Goal: Information Seeking & Learning: Learn about a topic

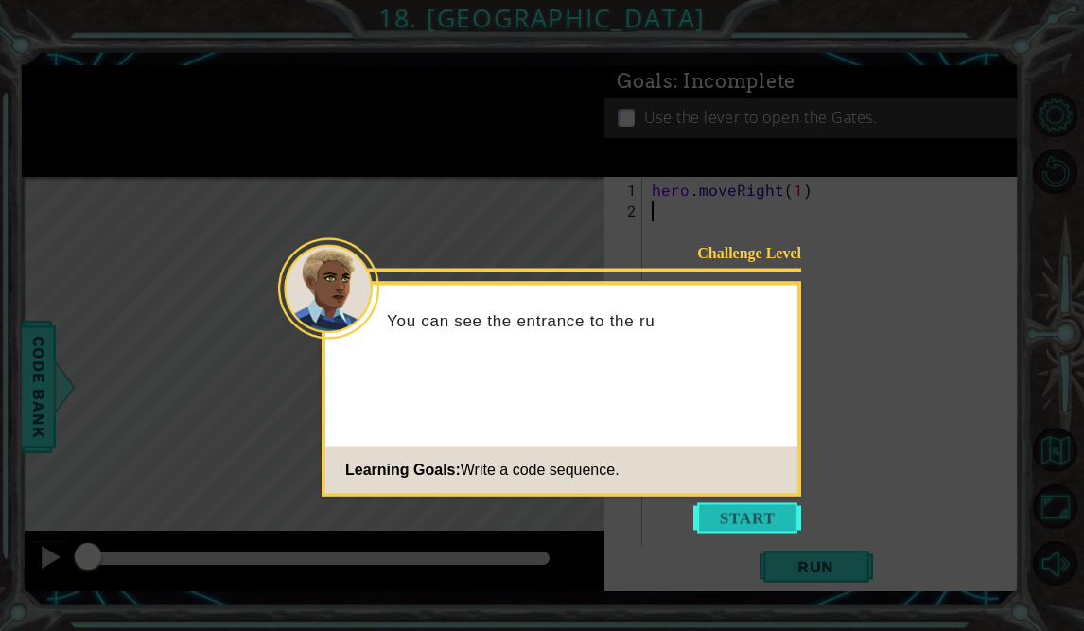
click at [773, 515] on button "Start" at bounding box center [747, 518] width 108 height 30
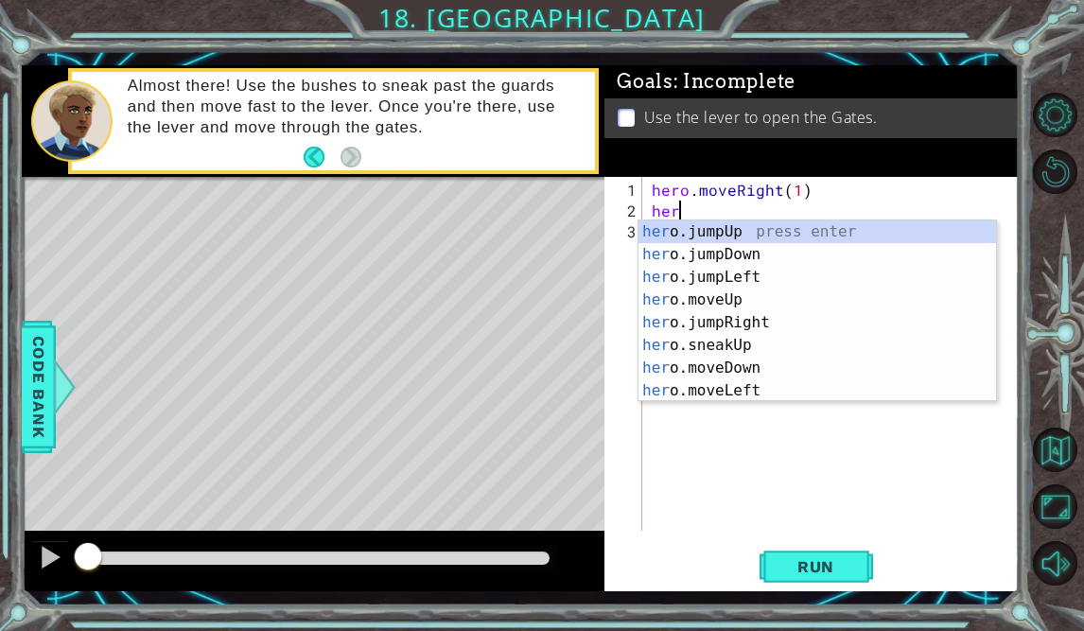
scroll to position [0, 1]
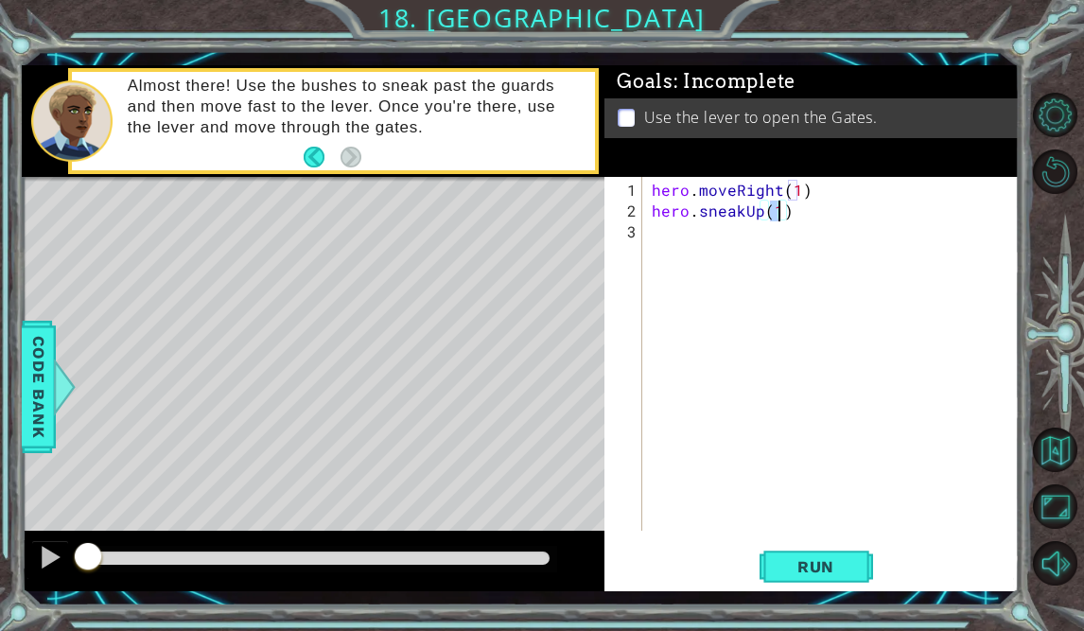
type textarea "hero.sneakUp(2)"
click at [810, 563] on span "Run" at bounding box center [815, 566] width 75 height 19
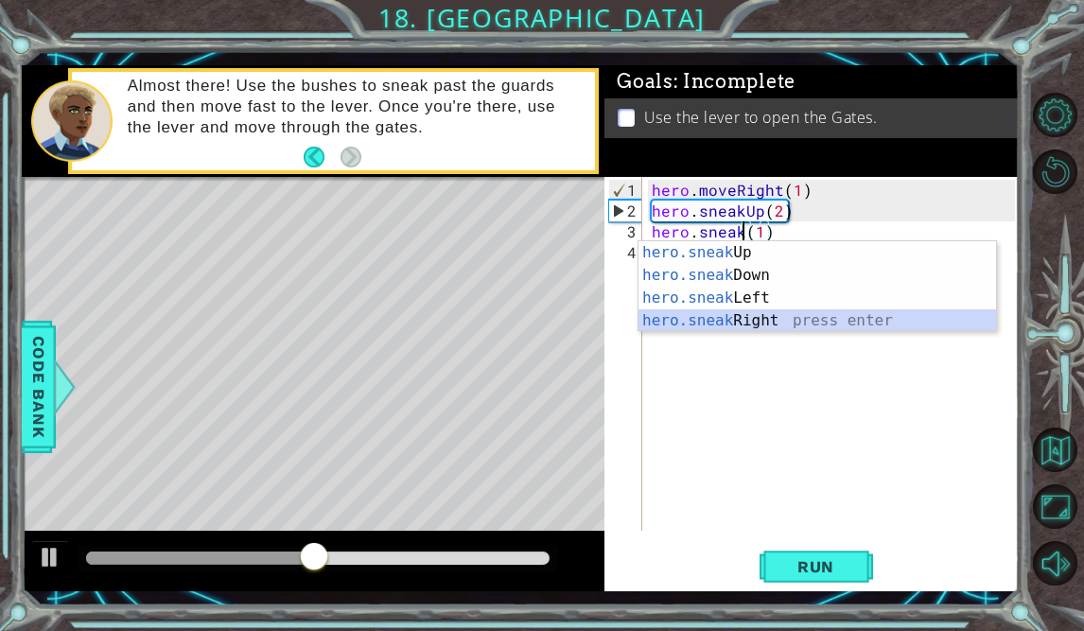
click at [775, 327] on div "hero.sneak Up press enter hero.sneak Down press enter hero.sneak Left press ent…" at bounding box center [816, 309] width 357 height 136
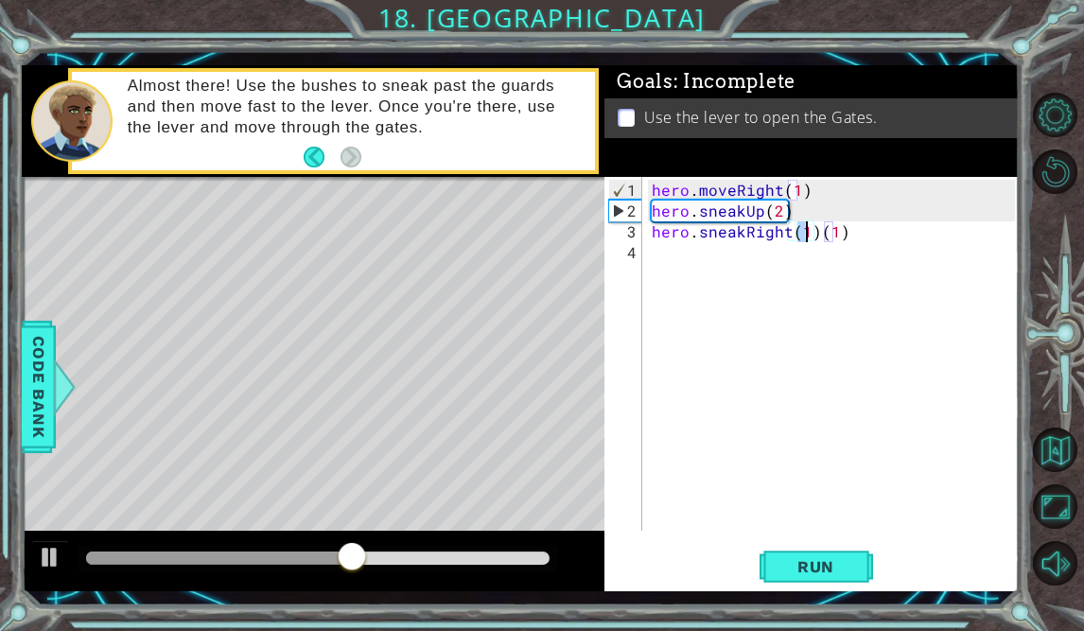
click at [871, 222] on div "hero . moveRight ( 1 ) hero . sneakUp ( 2 ) hero . sneakRight ( 1 ) ( 1 )" at bounding box center [836, 377] width 376 height 395
type textarea "hero.sneakRight(1)"
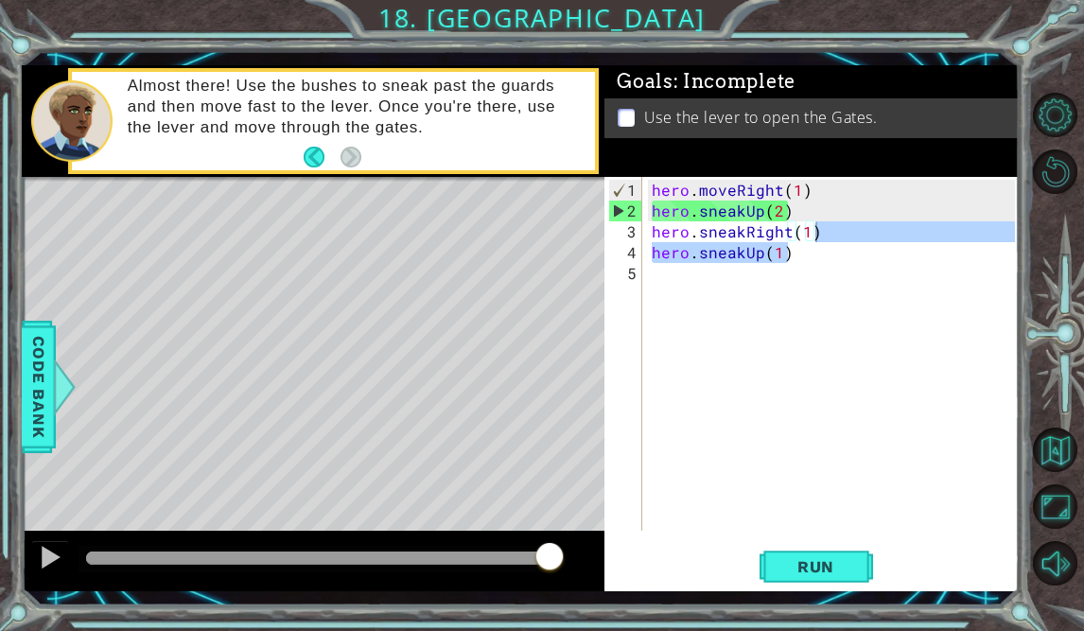
drag, startPoint x: 825, startPoint y: 243, endPoint x: 811, endPoint y: 238, distance: 14.1
click at [811, 238] on div "hero . moveRight ( 1 ) hero . sneakUp ( 2 ) hero . sneakRight ( 1 ) hero . snea…" at bounding box center [836, 377] width 376 height 395
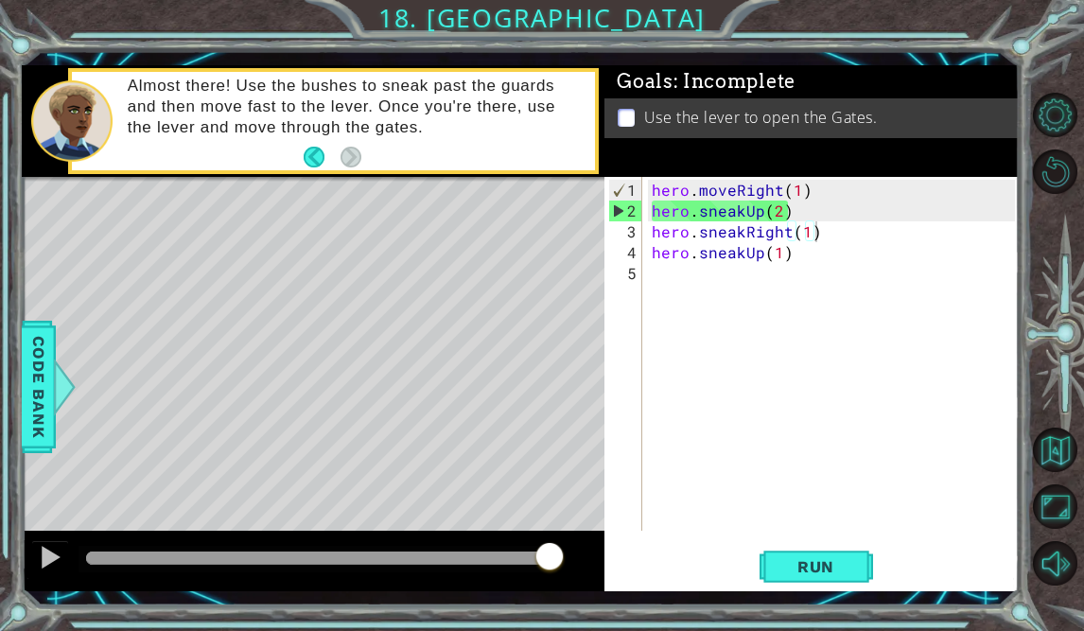
type textarea "hero.sneakRight(1)"
drag, startPoint x: 852, startPoint y: 233, endPoint x: 719, endPoint y: 235, distance: 133.4
click at [719, 235] on div "hero . moveRight ( 1 ) hero . sneakUp ( 2 ) hero . sneakRight ( 1 ) hero . snea…" at bounding box center [836, 377] width 376 height 395
drag, startPoint x: 655, startPoint y: 233, endPoint x: 738, endPoint y: 224, distance: 82.7
click at [738, 224] on div "hero . moveRight ( 1 ) hero . sneakUp ( 2 ) hero . sneakRight ( 1 ) hero . snea…" at bounding box center [836, 377] width 376 height 395
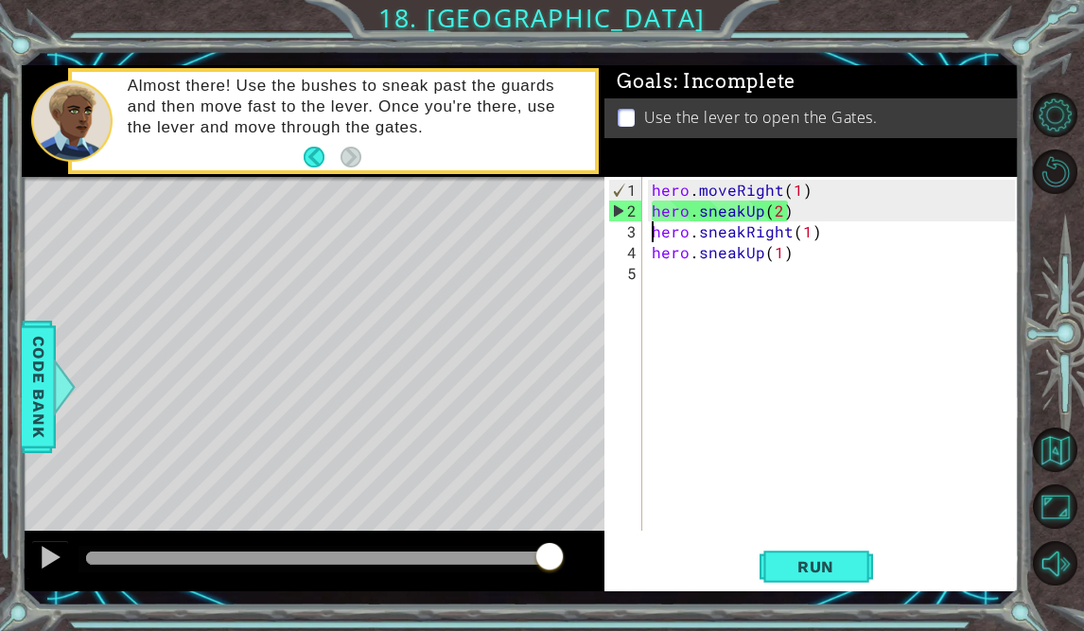
click at [649, 233] on div "hero . moveRight ( 1 ) hero . sneakUp ( 2 ) hero . sneakRight ( 1 ) hero . snea…" at bounding box center [836, 377] width 376 height 395
click at [821, 236] on div "hero . moveRight ( 1 ) hero . sneakUp ( 2 ) hero . sneakRight ( 1 ) hero . snea…" at bounding box center [836, 377] width 376 height 395
drag, startPoint x: 821, startPoint y: 236, endPoint x: 651, endPoint y: 232, distance: 170.3
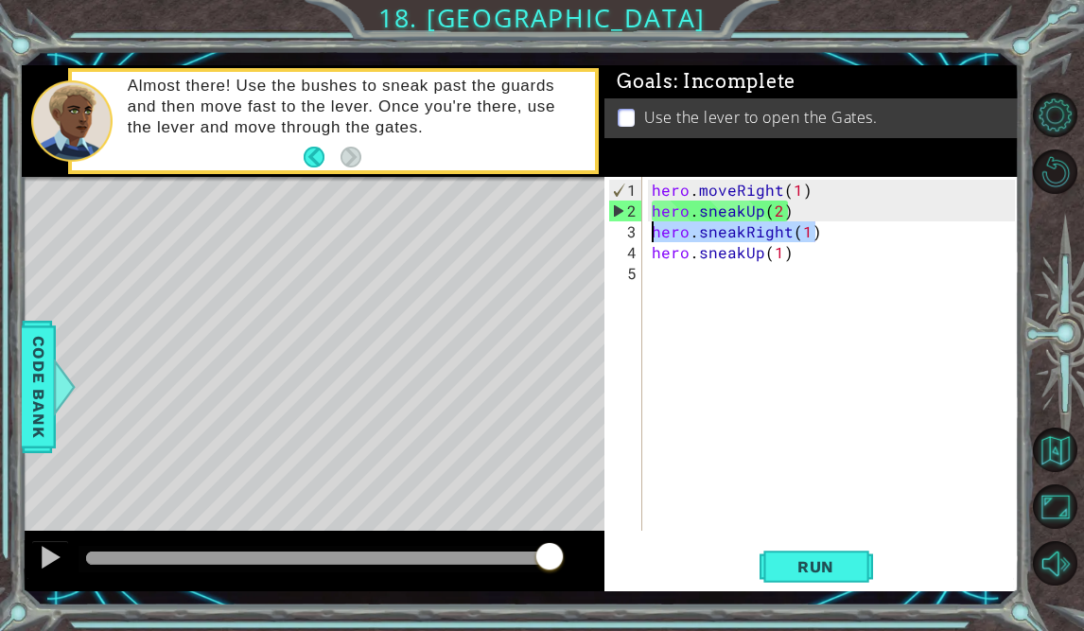
click at [651, 232] on div "hero . moveRight ( 1 ) hero . sneakUp ( 2 ) hero . sneakRight ( 1 ) hero . snea…" at bounding box center [836, 377] width 376 height 395
click at [662, 271] on div "hero . moveRight ( 1 ) hero . sneakUp ( 2 ) hero . sneakRight ( 1 ) hero . snea…" at bounding box center [836, 377] width 376 height 395
paste textarea "hero.sneakRight(1)"
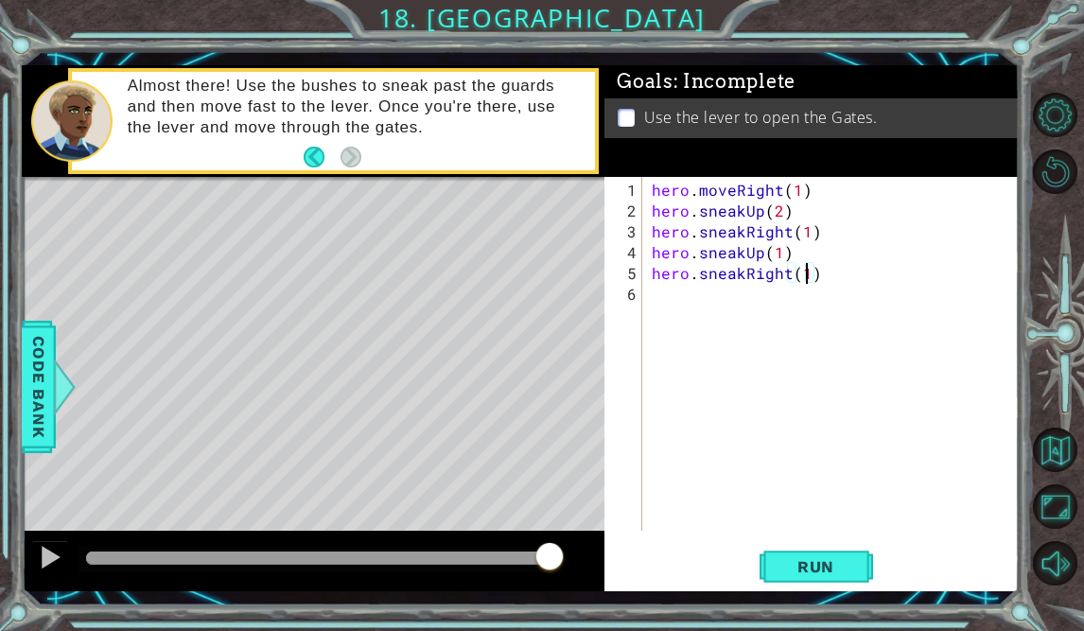
click at [806, 273] on div "hero . moveRight ( 1 ) hero . sneakUp ( 2 ) hero . sneakRight ( 1 ) hero . snea…" at bounding box center [836, 377] width 376 height 395
click at [824, 575] on span "Run" at bounding box center [815, 566] width 75 height 19
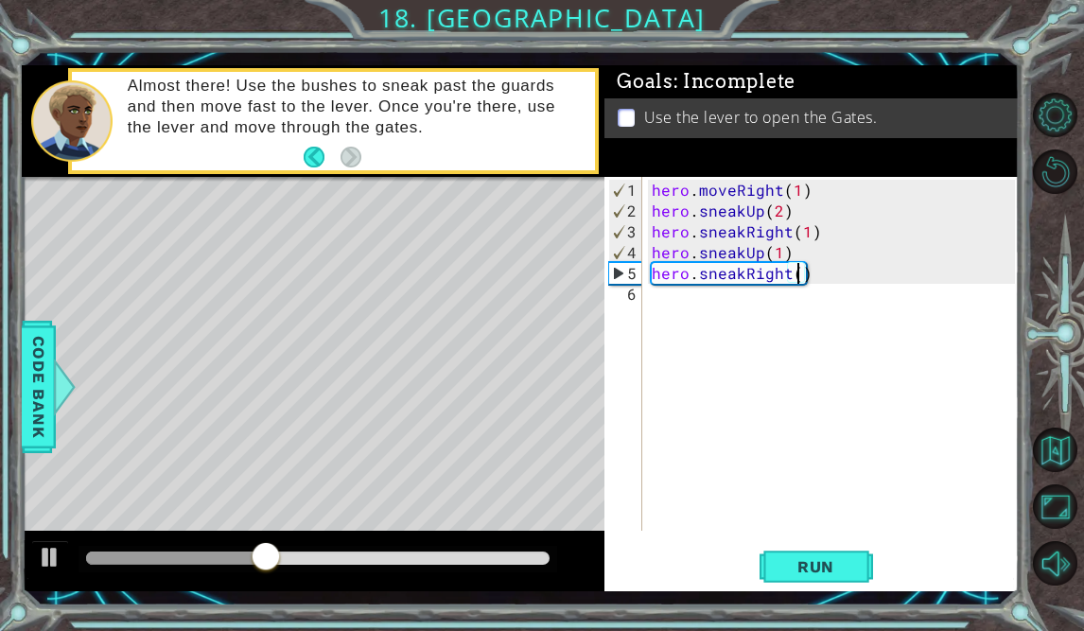
type textarea "hero.sneakRight(2)"
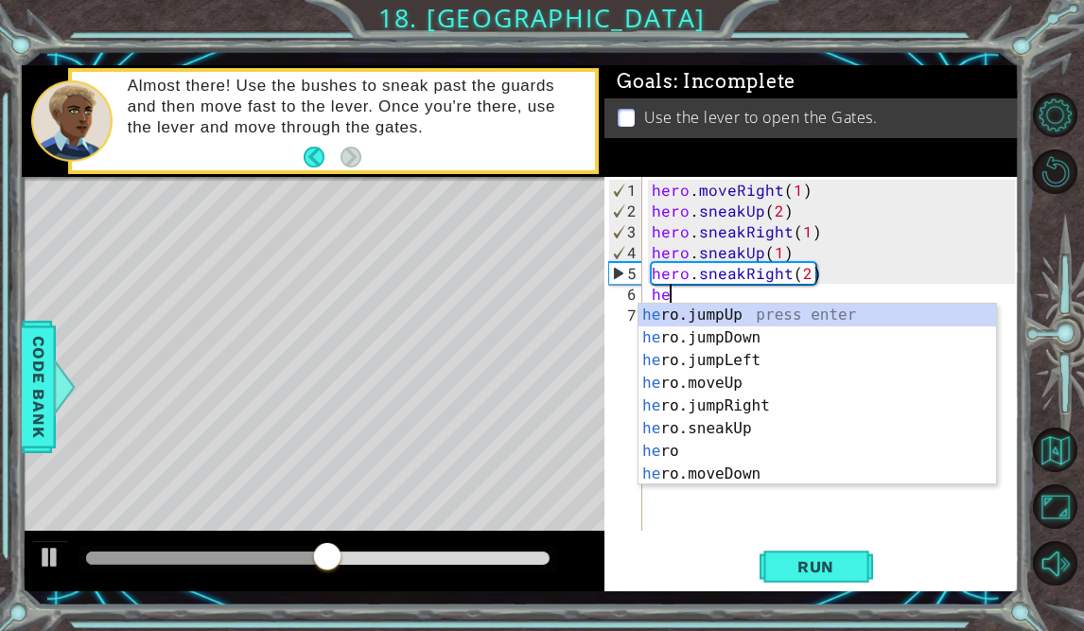
scroll to position [0, 1]
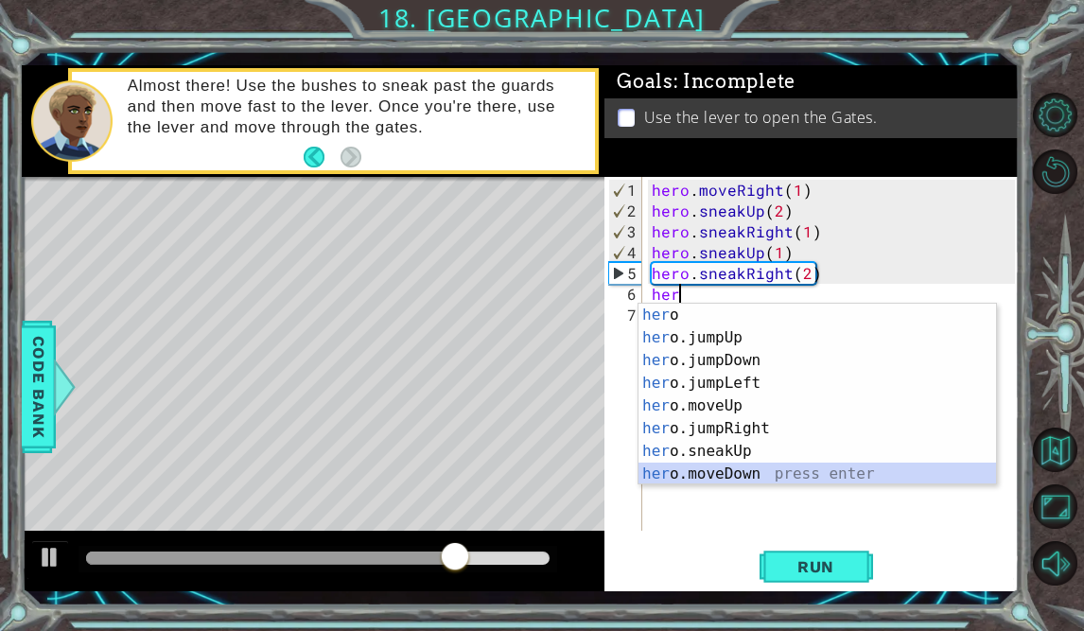
click at [755, 477] on div "her o press enter her o.jumpUp press enter her o.jumpDown press enter her o.jum…" at bounding box center [816, 417] width 357 height 227
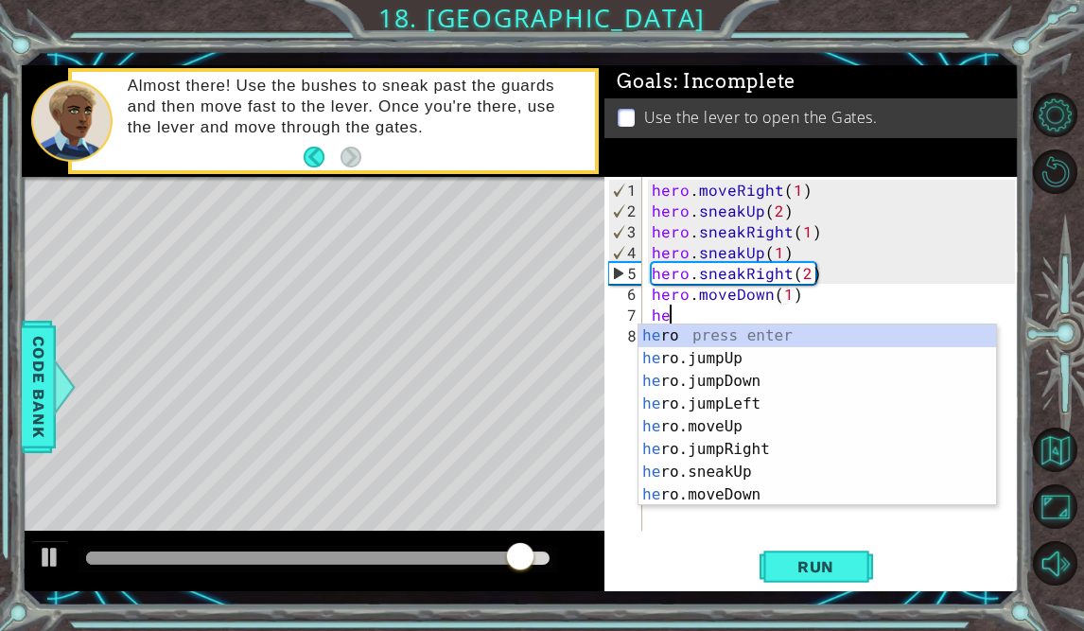
scroll to position [0, 9]
type textarea "he"
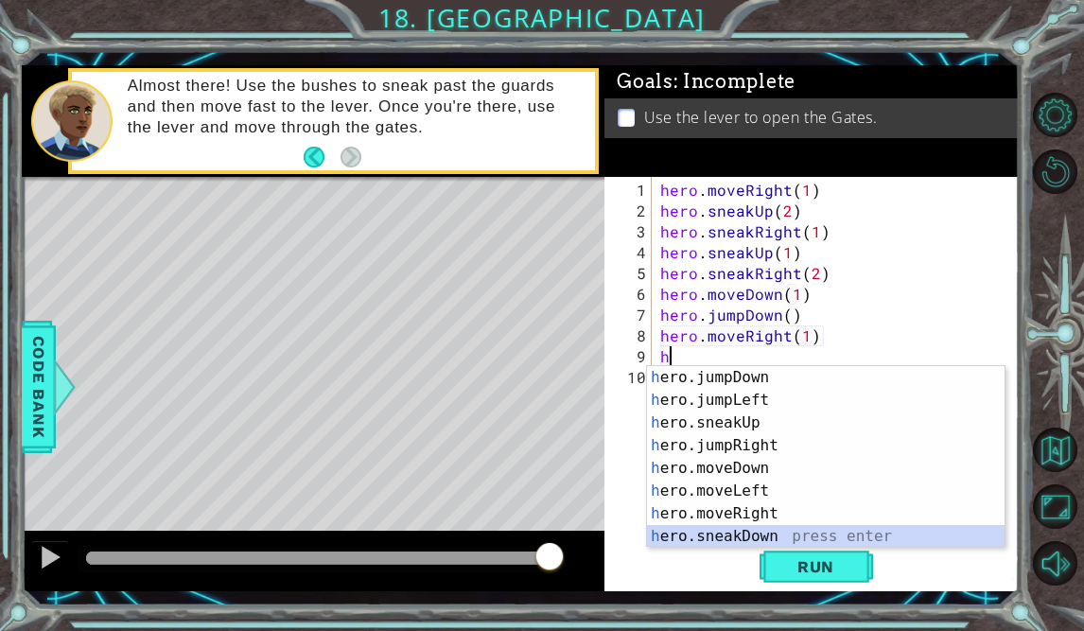
scroll to position [68, 0]
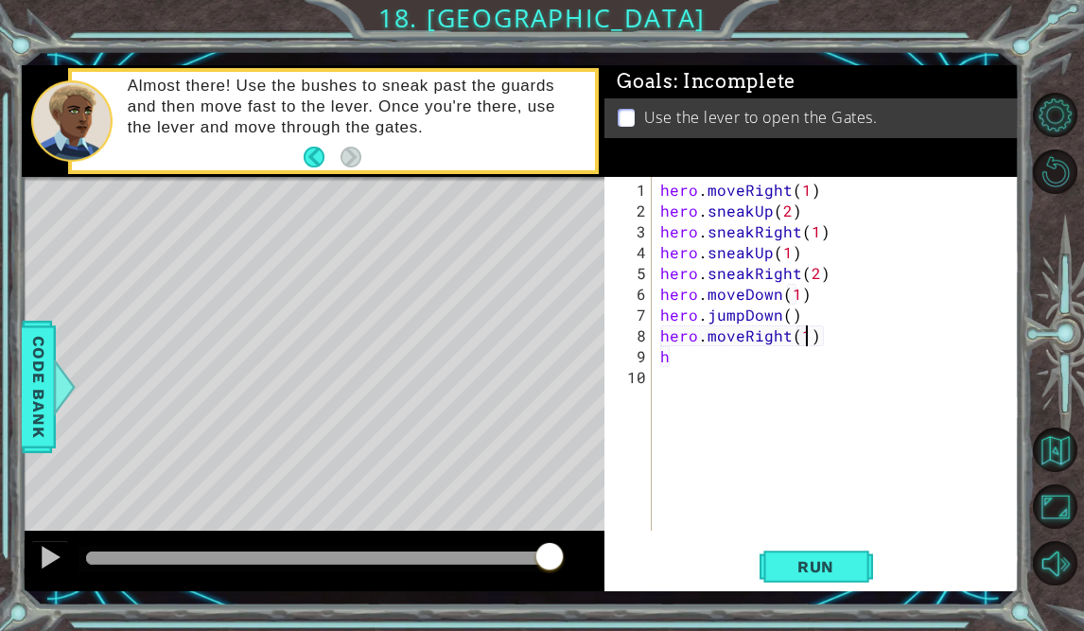
click at [808, 341] on div "hero . moveRight ( 1 ) hero . sneakUp ( 2 ) hero . sneakRight ( 1 ) hero . snea…" at bounding box center [840, 377] width 368 height 395
type textarea "he"
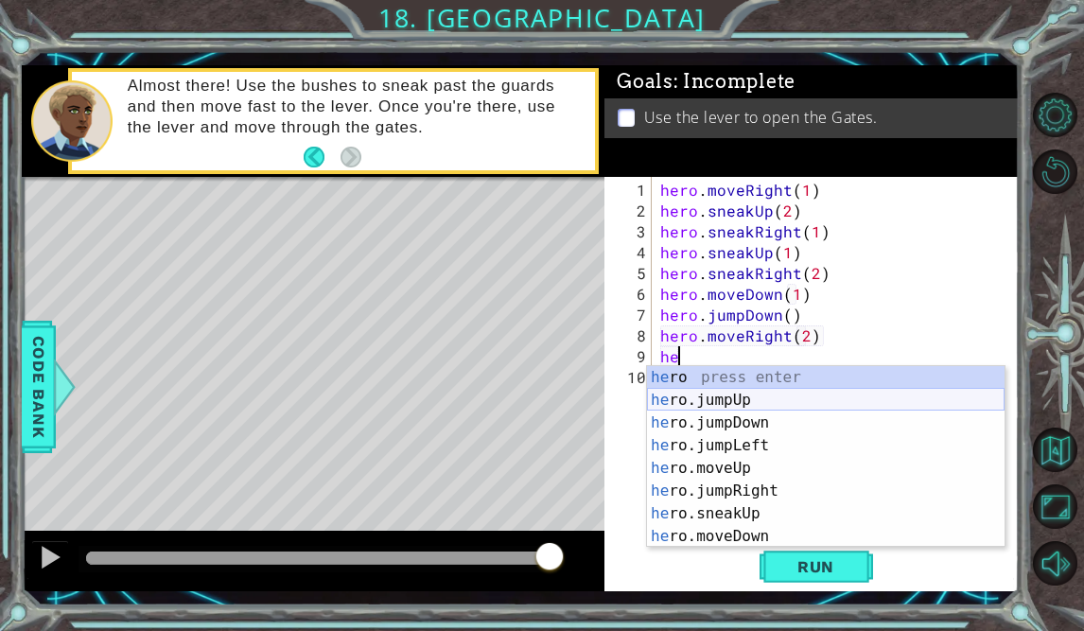
click at [800, 401] on div "he ro press enter he ro.jumpUp press enter he ro.jumpDown press enter he ro.jum…" at bounding box center [825, 479] width 357 height 227
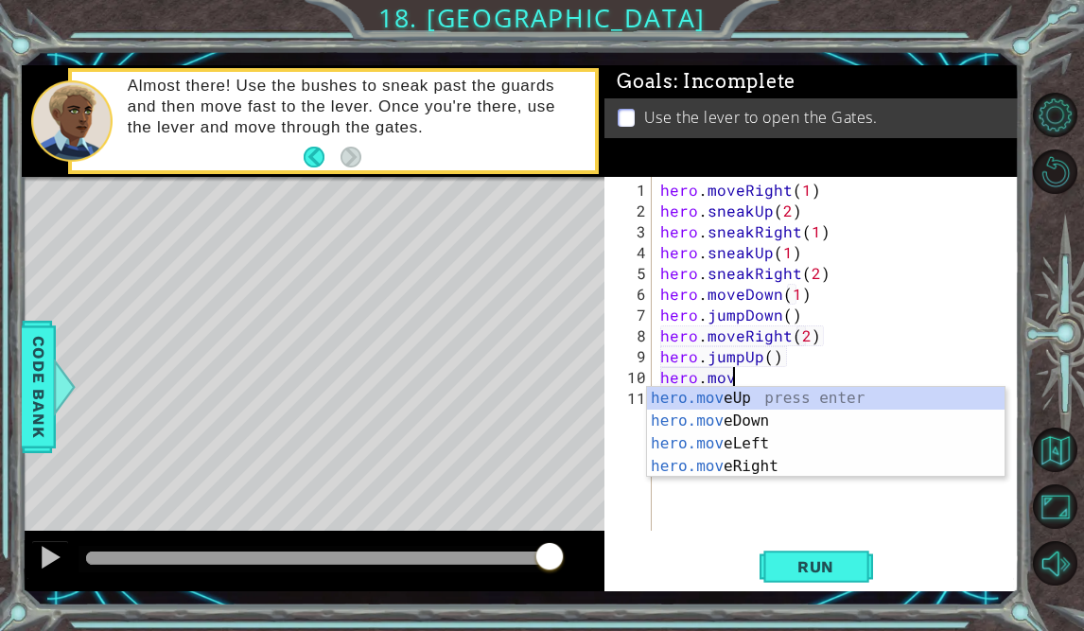
scroll to position [0, 4]
click at [816, 397] on div "hero.move Up press enter hero.move Down press enter hero.move Left press enter …" at bounding box center [825, 455] width 357 height 136
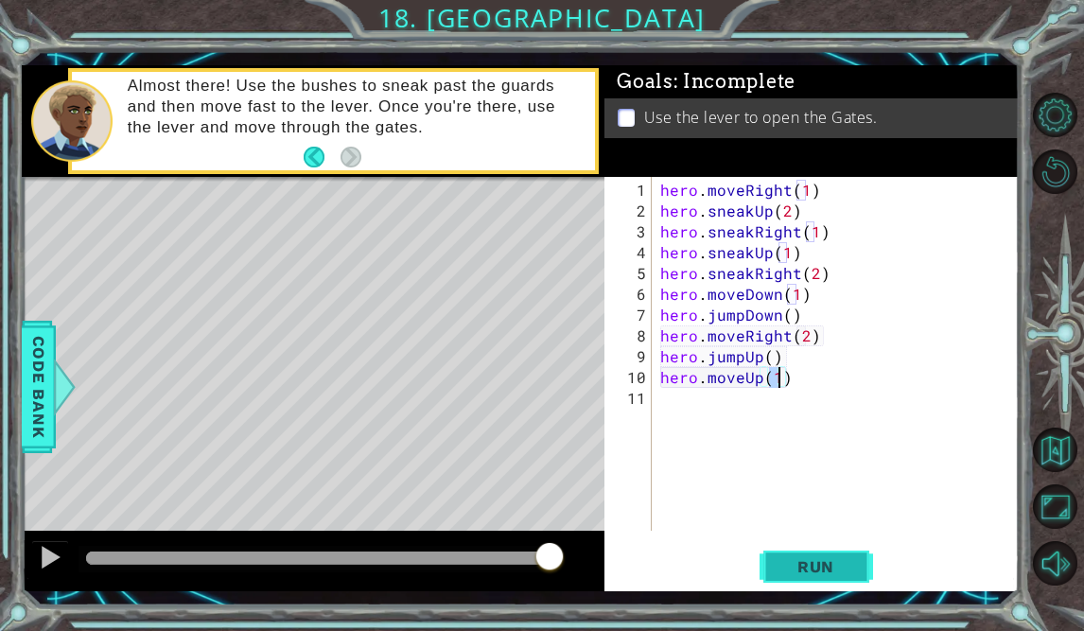
click at [836, 573] on span "Run" at bounding box center [815, 566] width 75 height 19
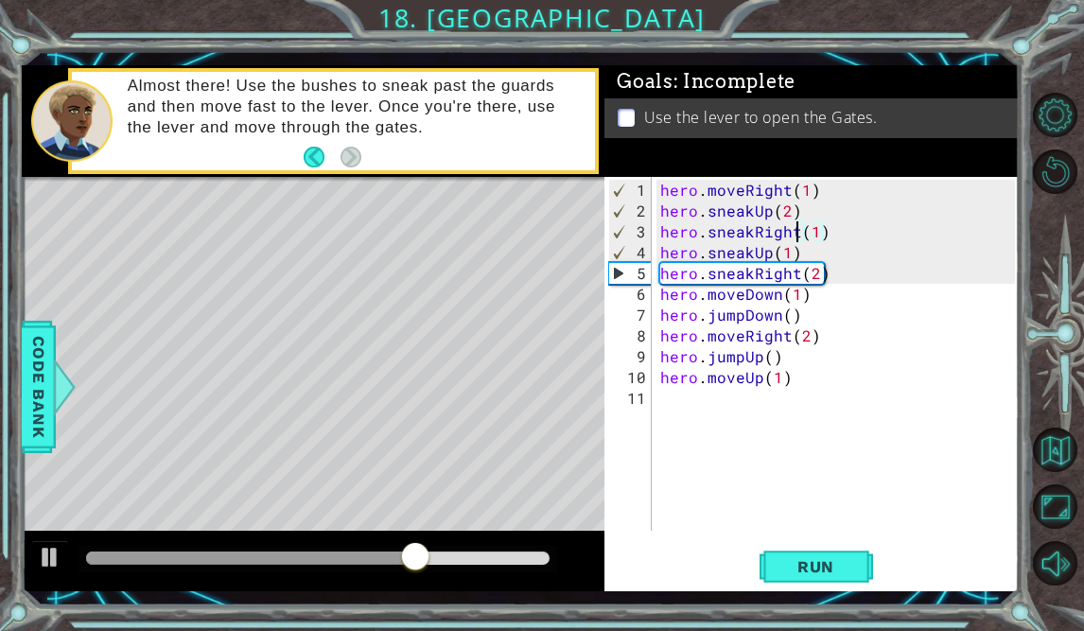
click at [796, 233] on div "hero . moveRight ( 1 ) hero . sneakUp ( 2 ) hero . sneakRight ( 1 ) hero . snea…" at bounding box center [840, 377] width 368 height 395
click at [811, 232] on div "hero . moveRight ( 1 ) hero . sneakUp ( 2 ) hero . sneakRight ( 1 ) hero . snea…" at bounding box center [840, 377] width 368 height 395
click at [816, 276] on div "hero . moveRight ( 1 ) hero . sneakUp ( 2 ) hero . sneakRight ( 1 ) hero . snea…" at bounding box center [840, 377] width 368 height 395
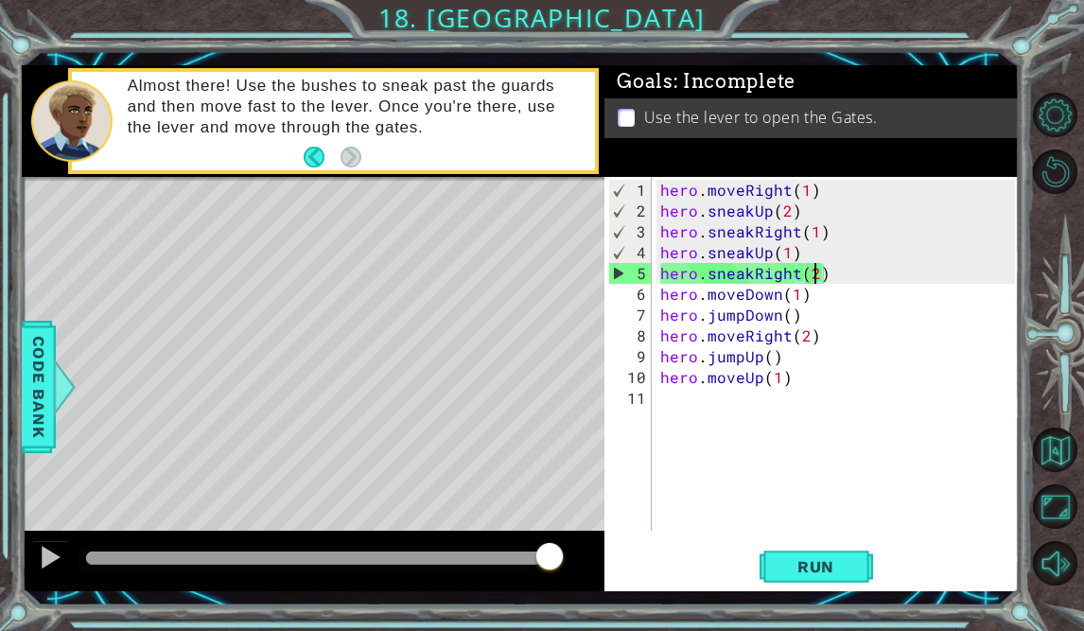
click at [798, 275] on div "hero . moveRight ( 1 ) hero . sneakUp ( 2 ) hero . sneakRight ( 1 ) hero . snea…" at bounding box center [840, 377] width 368 height 395
click at [752, 270] on div "hero . moveRight ( 1 ) hero . sneakUp ( 2 ) hero . sneakRight ( 1 ) hero . snea…" at bounding box center [840, 377] width 368 height 395
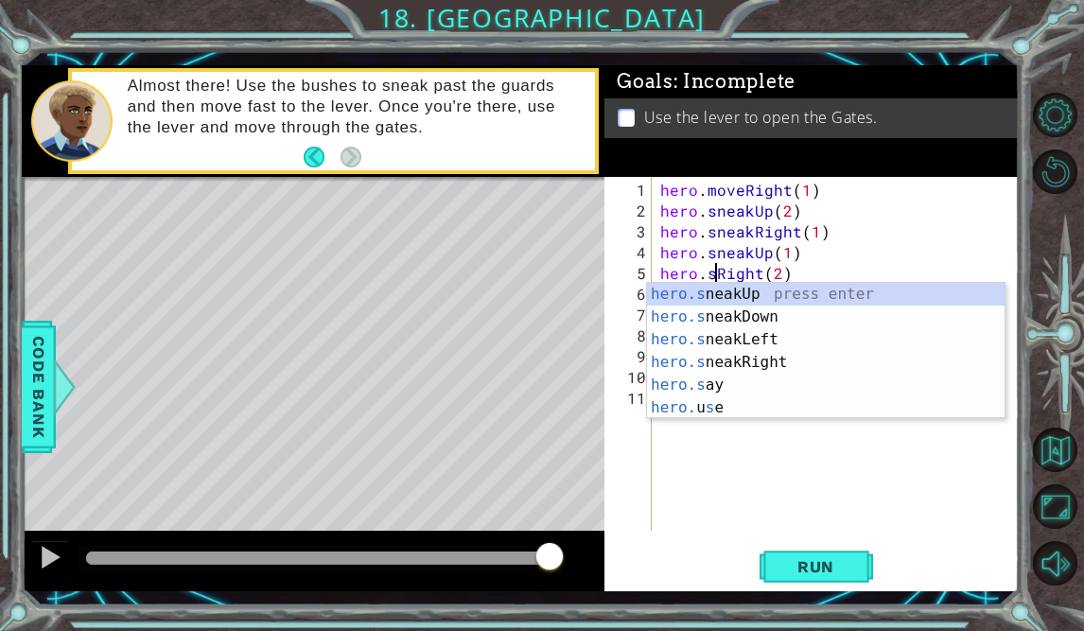
scroll to position [0, 7]
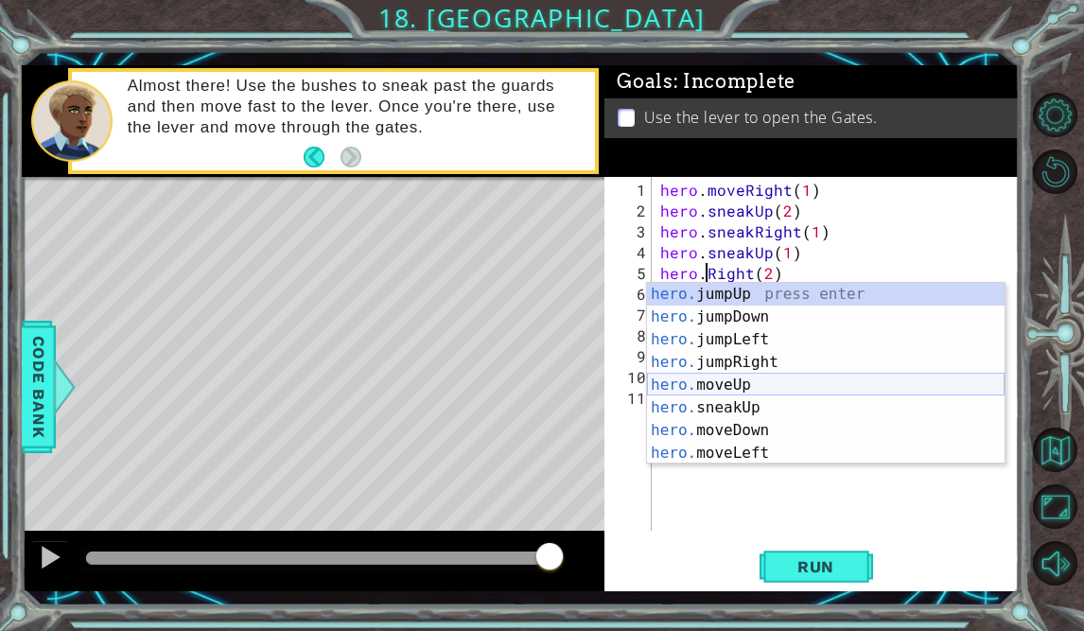
click at [747, 388] on div "hero. jumpUp press enter hero. jumpDown press enter hero. jumpLeft press enter …" at bounding box center [825, 396] width 357 height 227
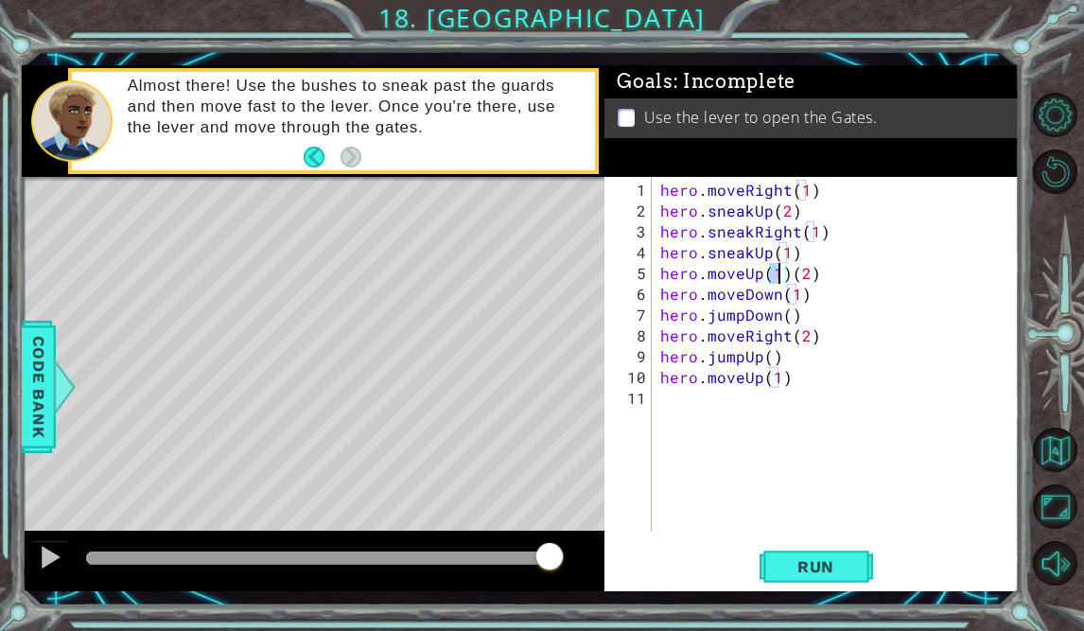
click at [788, 274] on div "hero . moveRight ( 1 ) hero . sneakUp ( 2 ) hero . sneakRight ( 1 ) hero . snea…" at bounding box center [840, 377] width 368 height 395
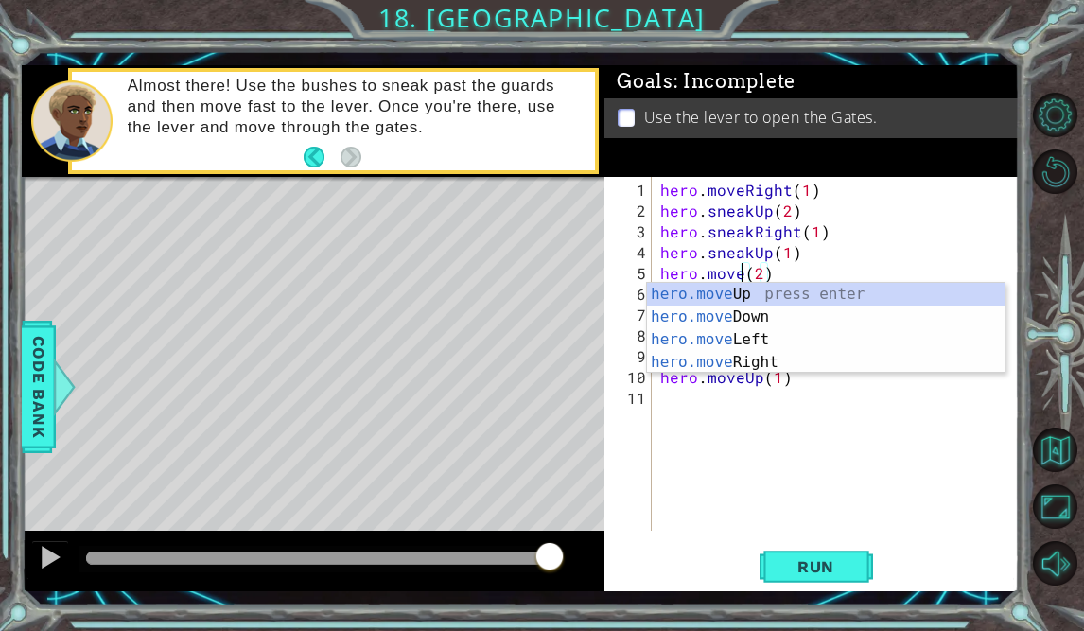
scroll to position [0, 6]
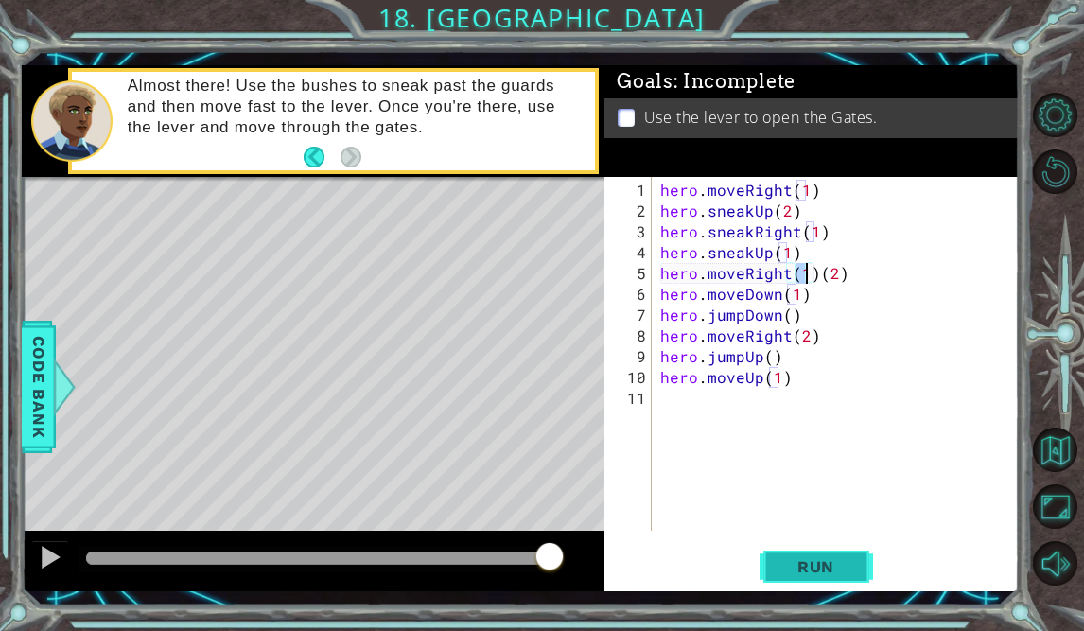
click at [831, 562] on span "Run" at bounding box center [815, 566] width 75 height 19
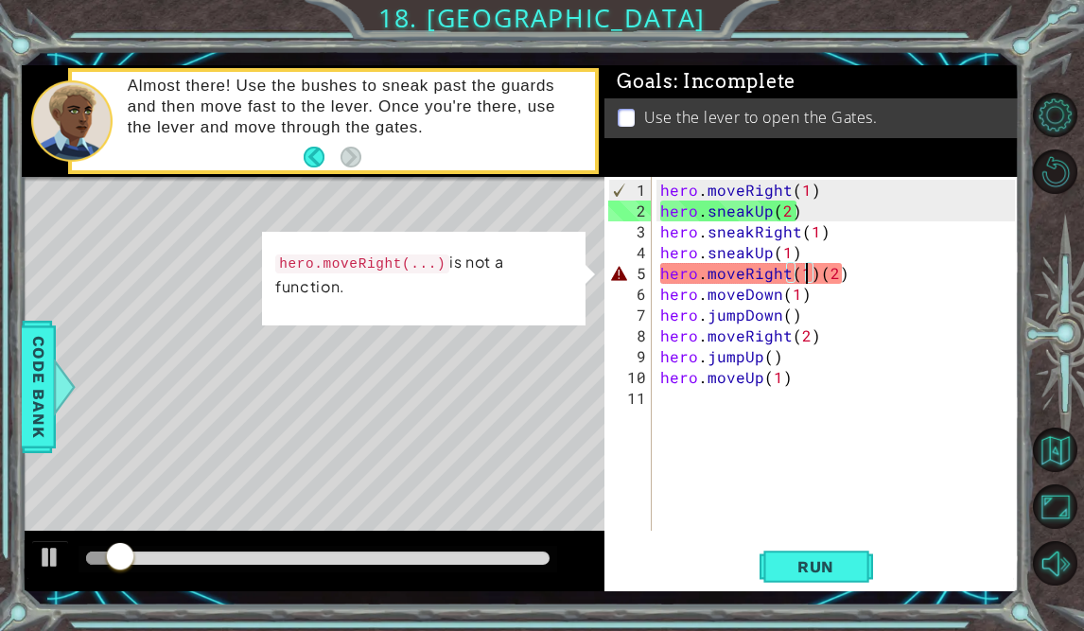
click at [816, 281] on div "hero . moveRight ( 1 ) hero . sneakUp ( 2 ) hero . sneakRight ( 1 ) hero . snea…" at bounding box center [840, 377] width 368 height 395
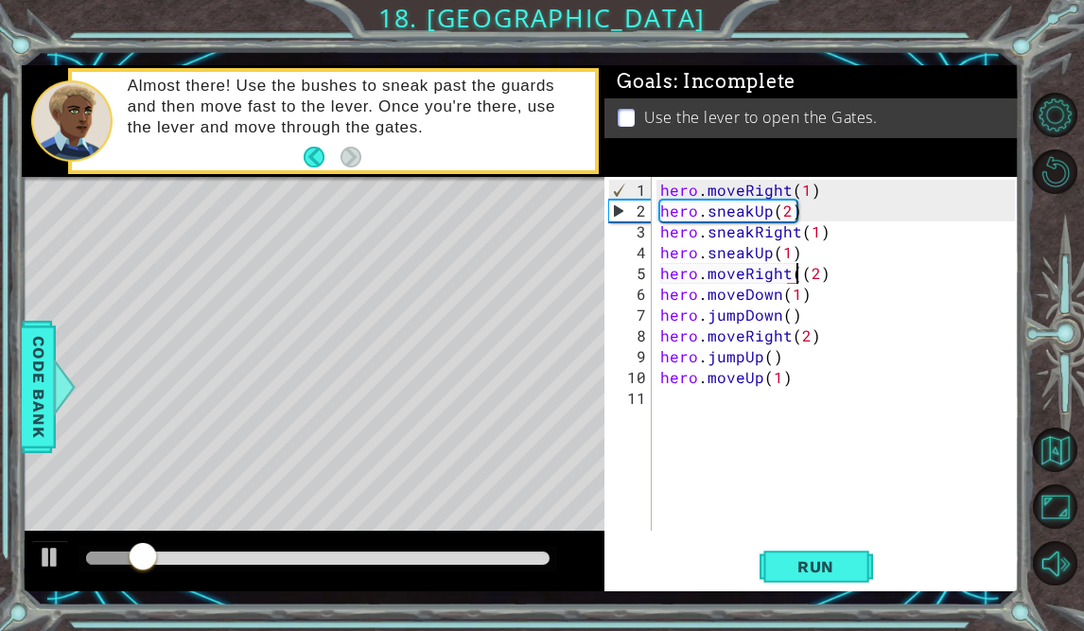
type textarea "hero.moveRight(2)"
click at [844, 570] on span "Run" at bounding box center [815, 566] width 75 height 19
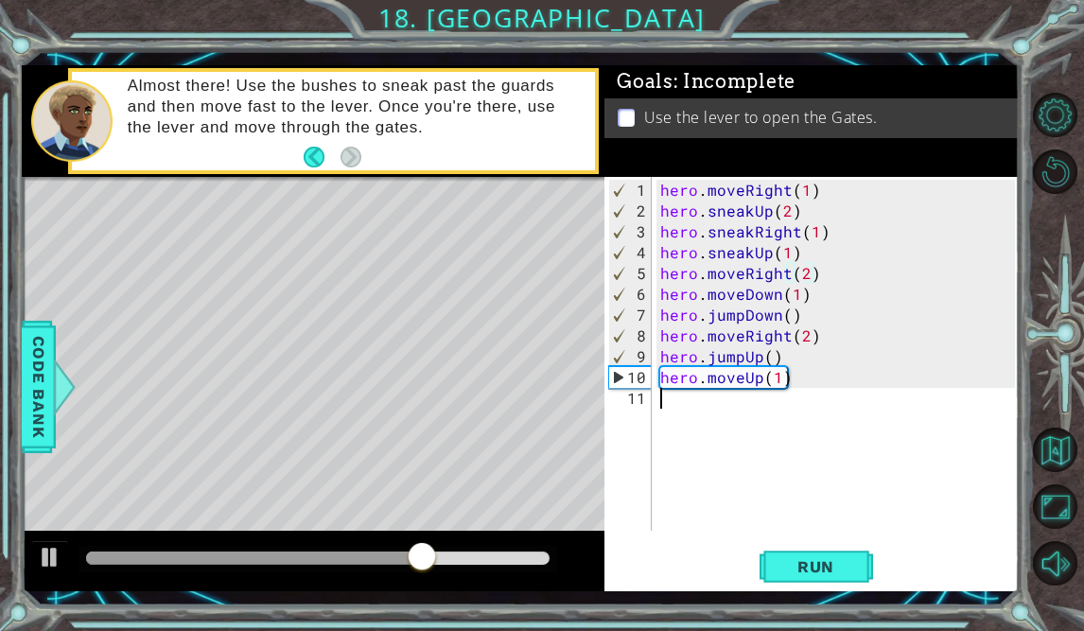
click at [768, 421] on div "hero . moveRight ( 1 ) hero . sneakUp ( 2 ) hero . sneakRight ( 1 ) hero . snea…" at bounding box center [840, 377] width 368 height 395
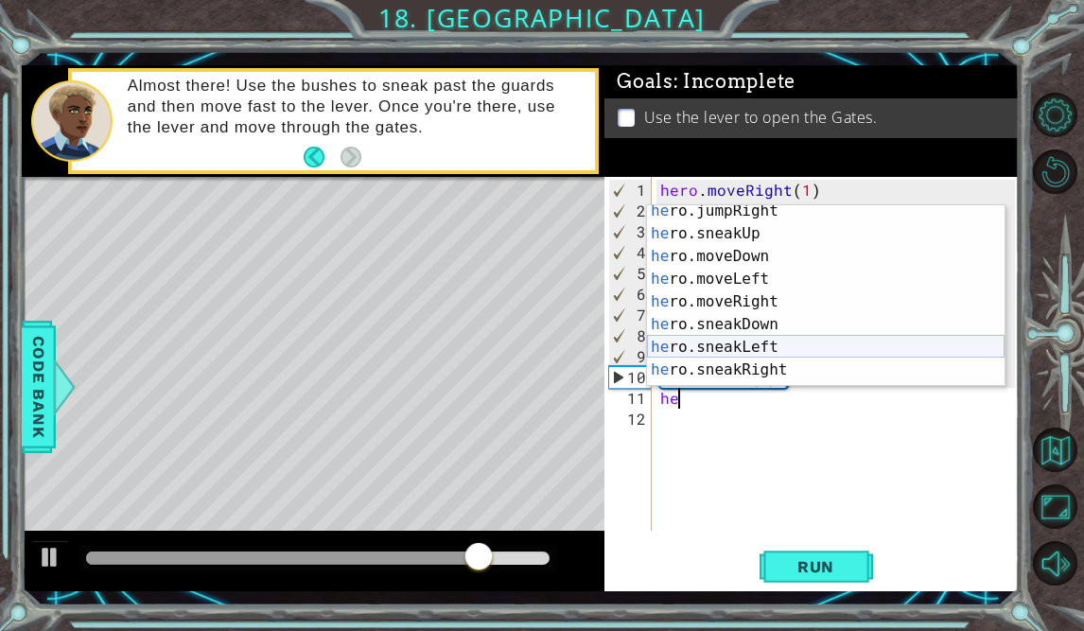
scroll to position [159, 0]
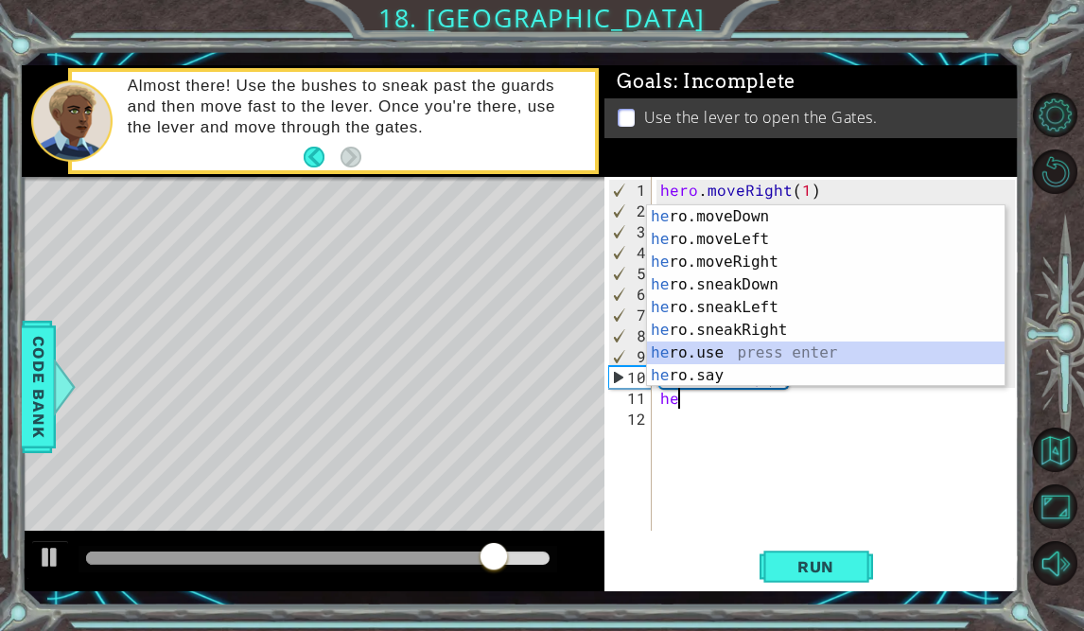
click at [795, 354] on div "he ro.moveDown press enter he ro.moveLeft press enter he ro.moveRight press ent…" at bounding box center [825, 318] width 357 height 227
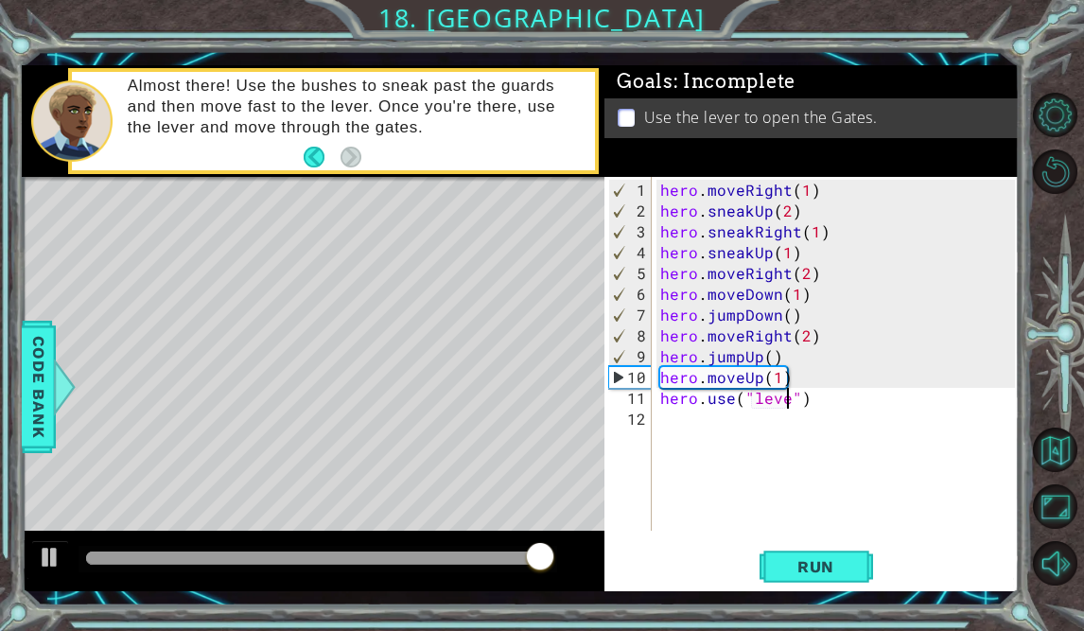
scroll to position [0, 9]
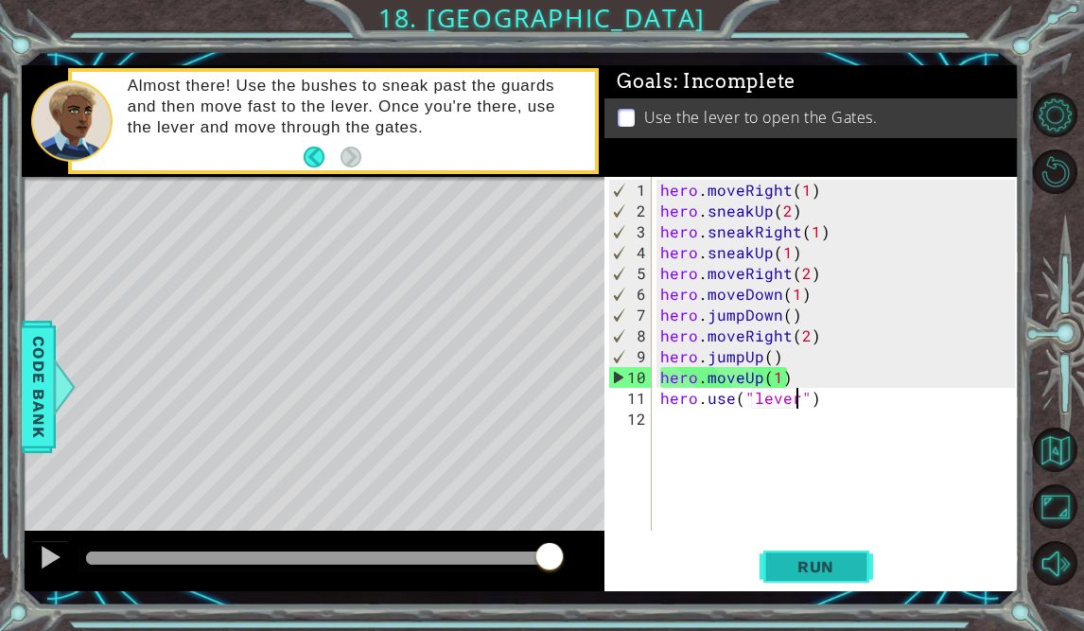
type textarea "hero.use("lever")"
click at [831, 562] on span "Run" at bounding box center [815, 566] width 75 height 19
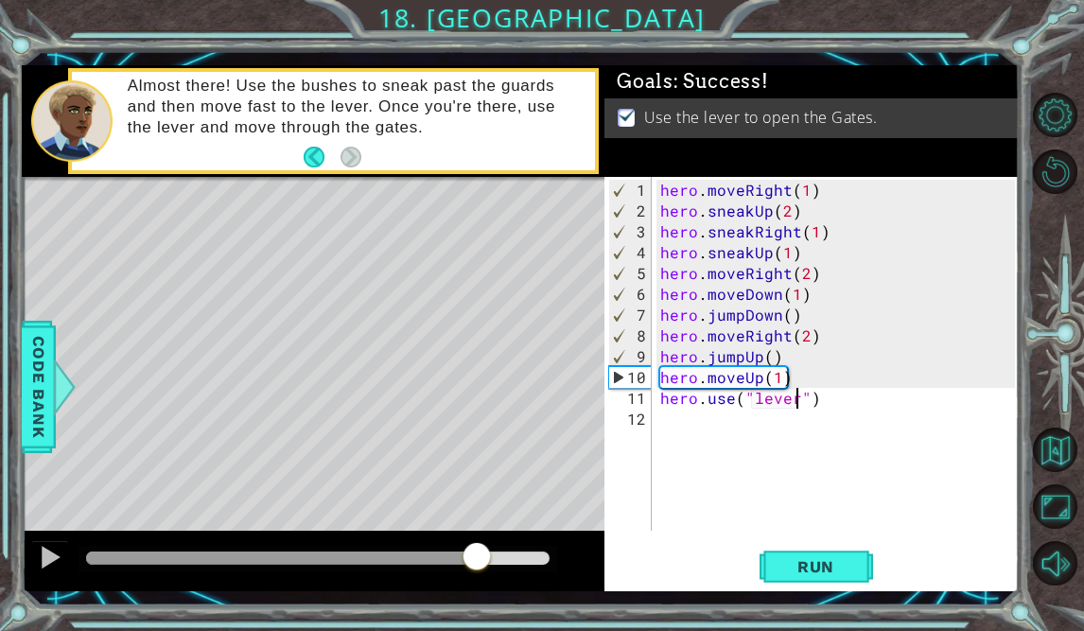
drag, startPoint x: 127, startPoint y: 564, endPoint x: 477, endPoint y: 589, distance: 350.8
click at [477, 589] on div at bounding box center [313, 560] width 582 height 61
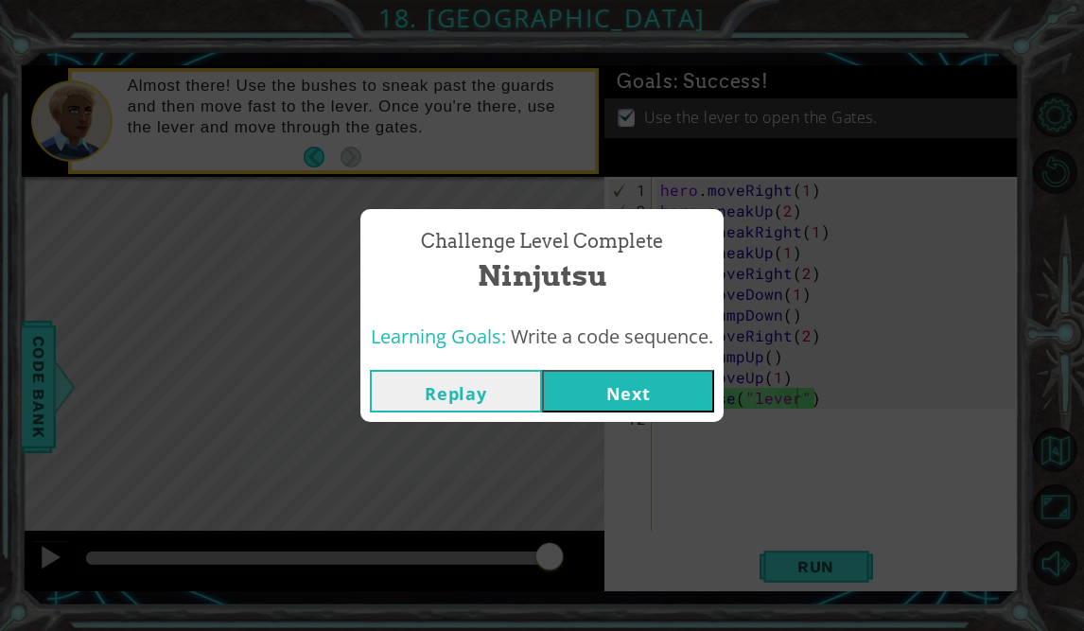
click at [592, 407] on button "Next" at bounding box center [628, 391] width 172 height 43
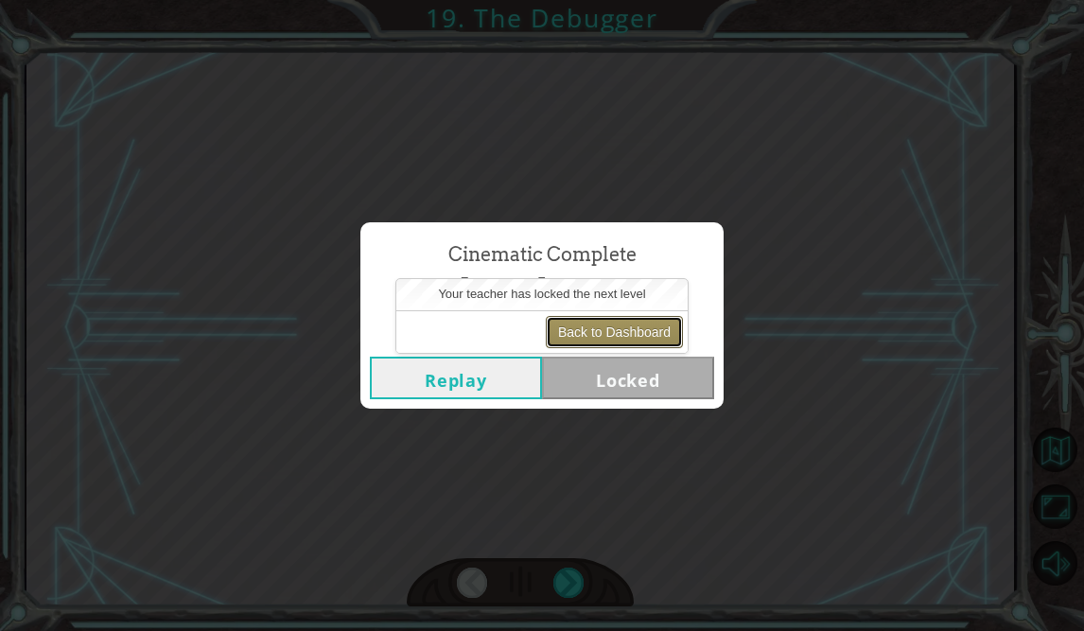
click at [623, 330] on button "Back to Dashboard" at bounding box center [614, 332] width 137 height 32
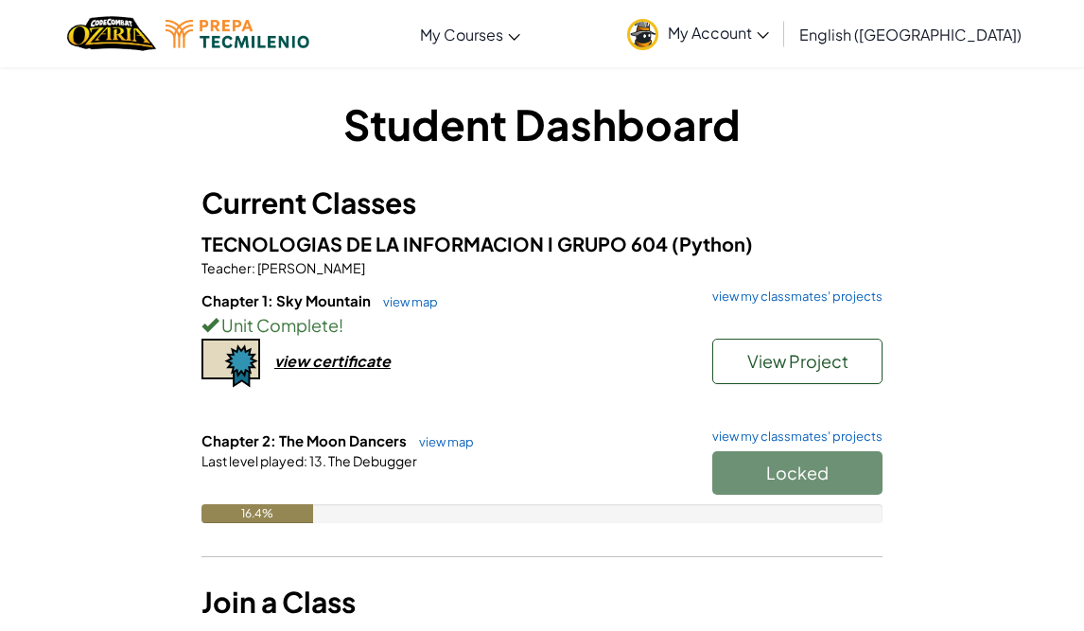
click at [797, 481] on div "Locked" at bounding box center [787, 477] width 189 height 53
click at [807, 457] on div "Locked" at bounding box center [787, 477] width 189 height 53
click at [811, 479] on div "Locked" at bounding box center [787, 477] width 189 height 53
click at [787, 473] on div "Locked" at bounding box center [787, 477] width 189 height 53
click at [785, 362] on span "View Project" at bounding box center [797, 361] width 101 height 22
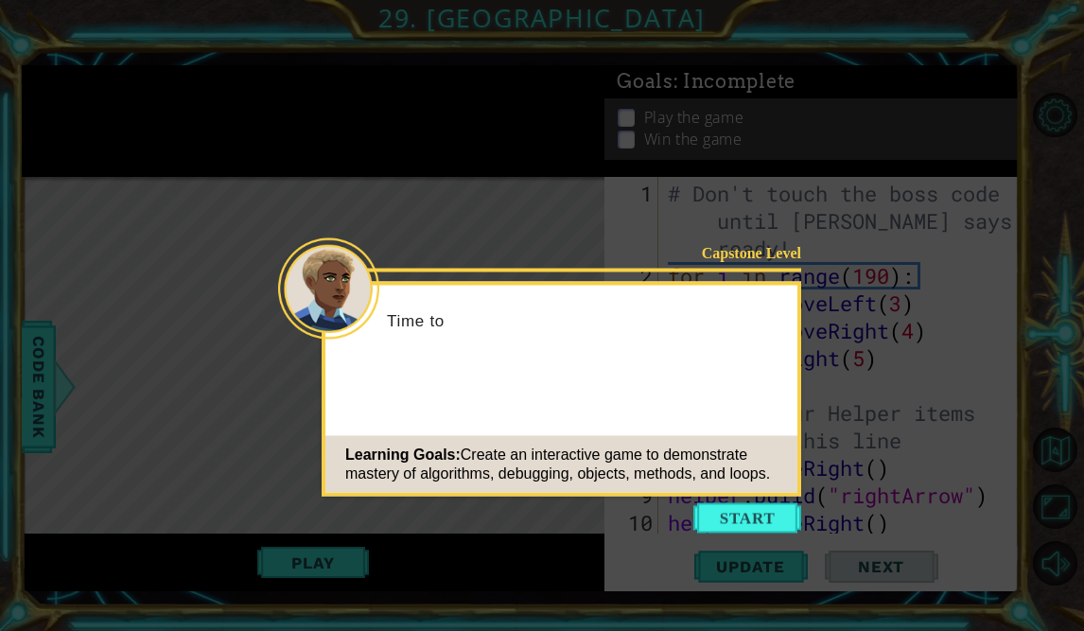
scroll to position [603, 0]
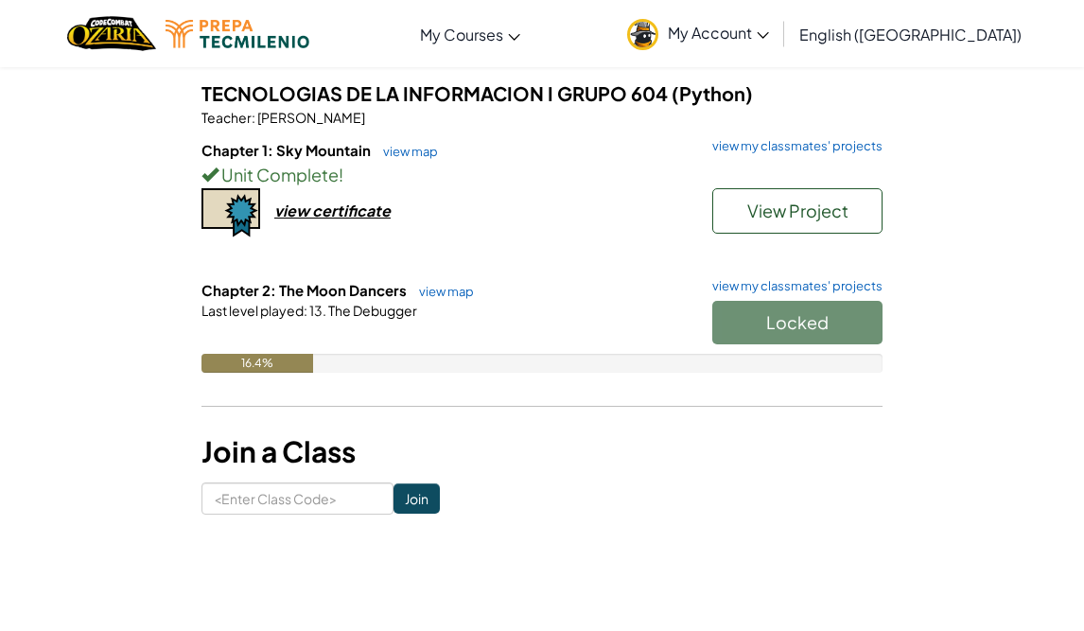
scroll to position [198, 0]
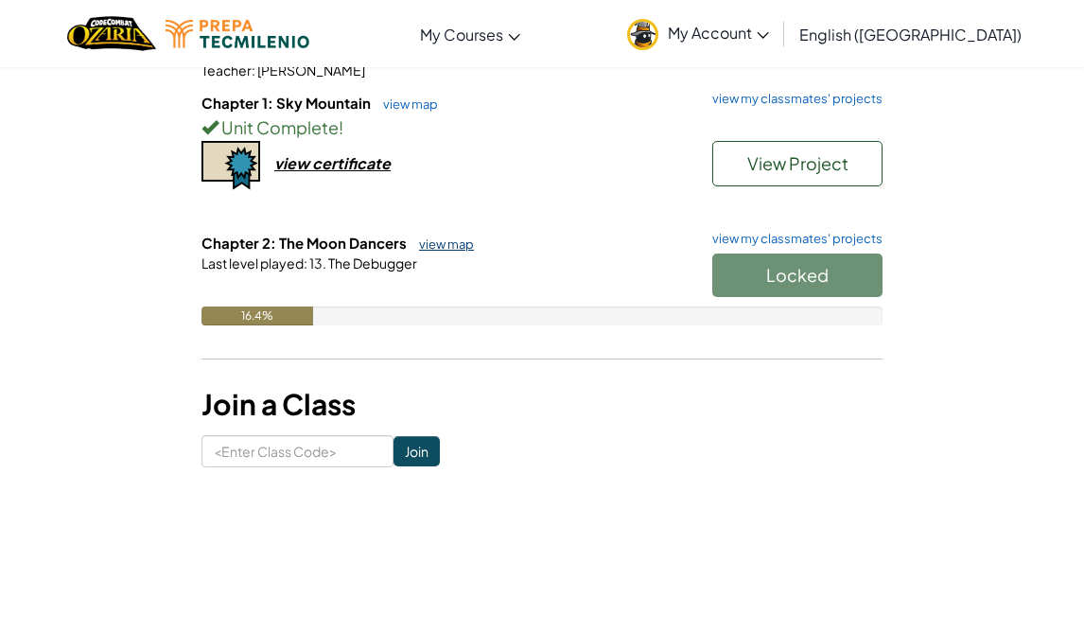
click at [436, 243] on link "view map" at bounding box center [441, 243] width 64 height 15
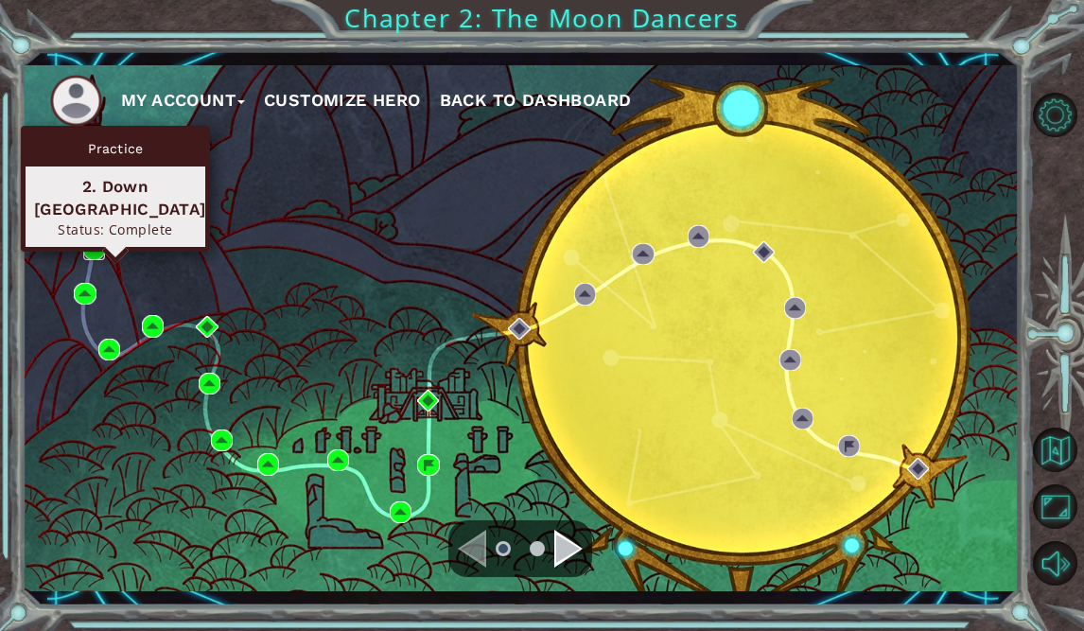
click at [95, 241] on img at bounding box center [94, 249] width 22 height 22
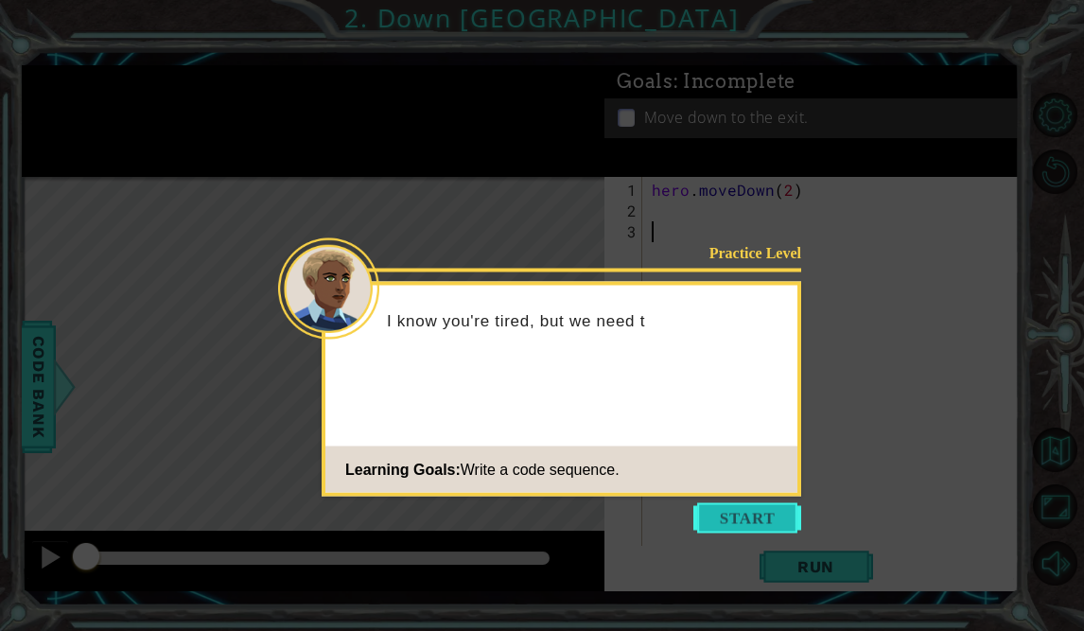
click at [757, 513] on button "Start" at bounding box center [747, 518] width 108 height 30
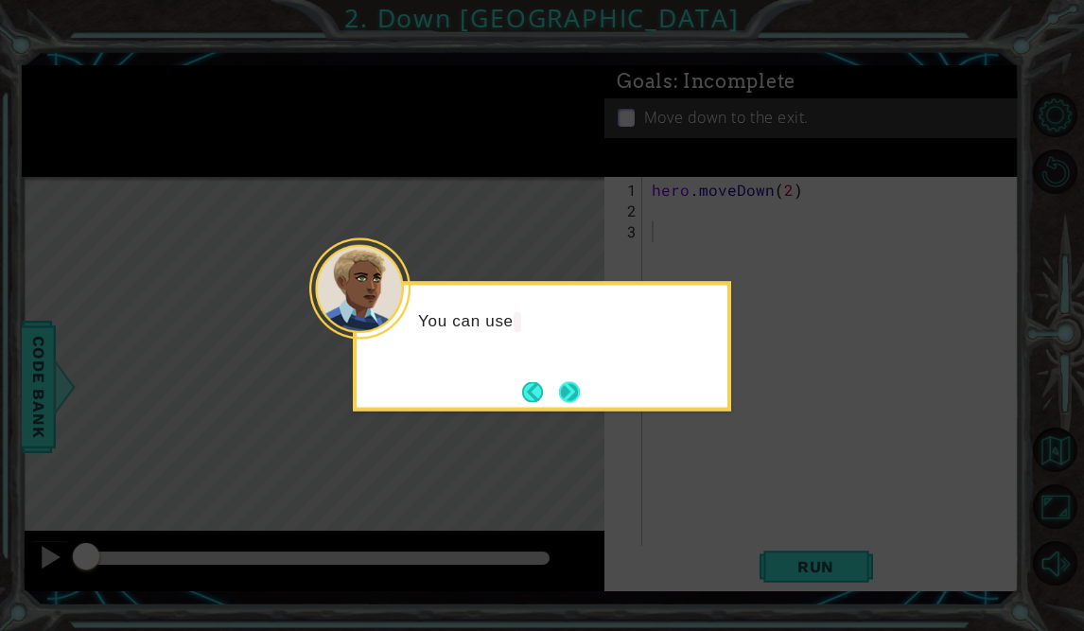
click at [571, 394] on button "Next" at bounding box center [569, 391] width 21 height 21
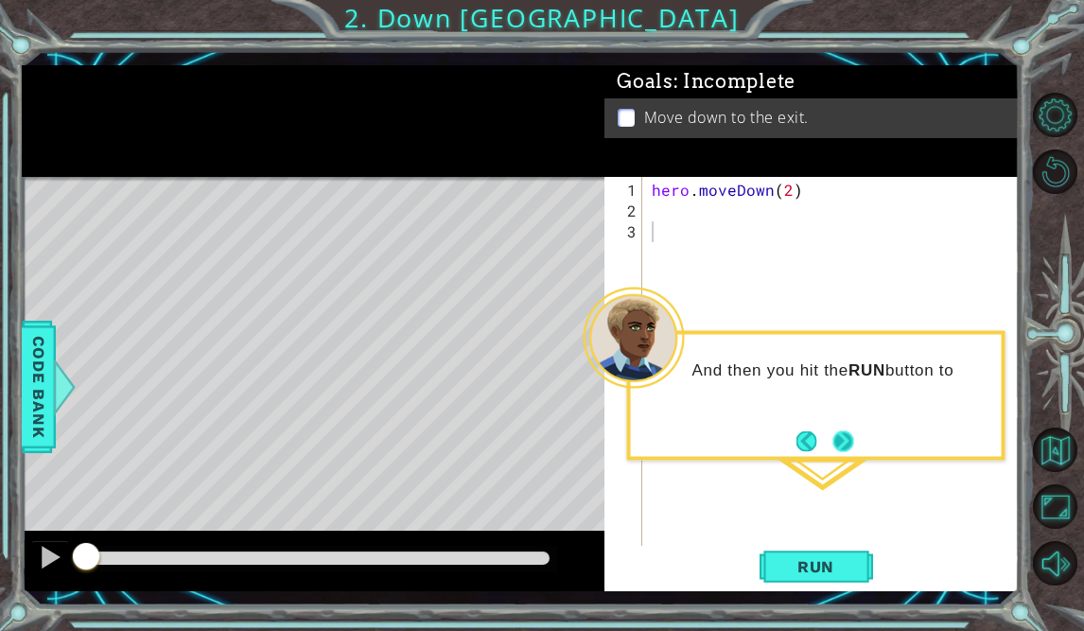
click at [842, 435] on button "Next" at bounding box center [842, 440] width 21 height 21
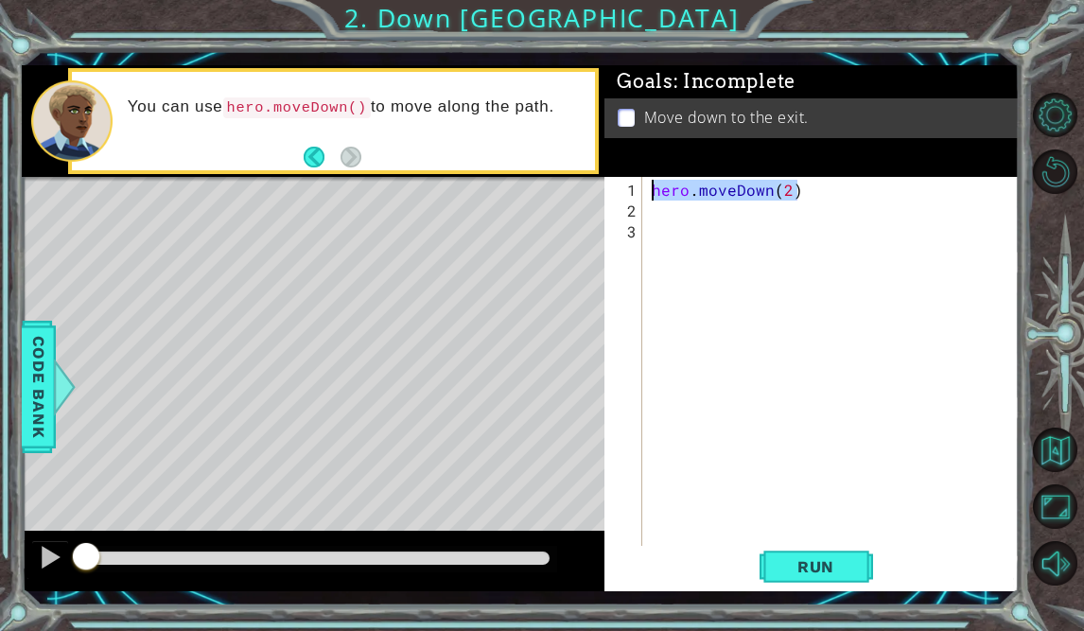
drag, startPoint x: 808, startPoint y: 187, endPoint x: 647, endPoint y: 189, distance: 161.7
click at [647, 189] on div "1 2 3 hero . moveDown ( 2 ) ההההההההההההההההההההההההההההההההההההההההההההההההההה…" at bounding box center [809, 364] width 410 height 374
type textarea "hero.moveDown(2)"
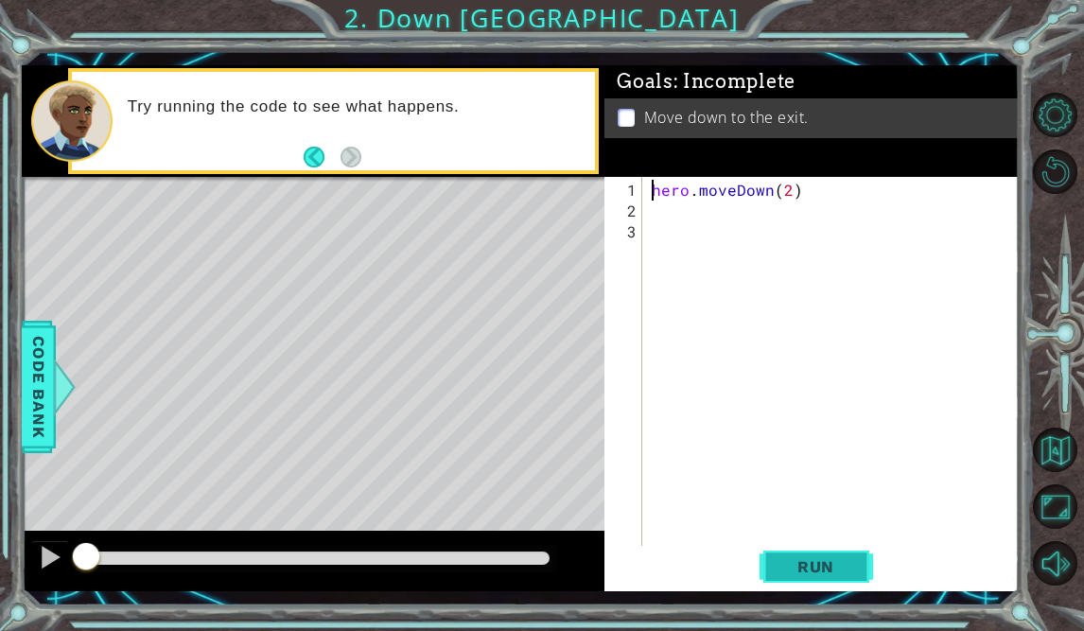
click at [859, 564] on button "Run" at bounding box center [815, 567] width 113 height 42
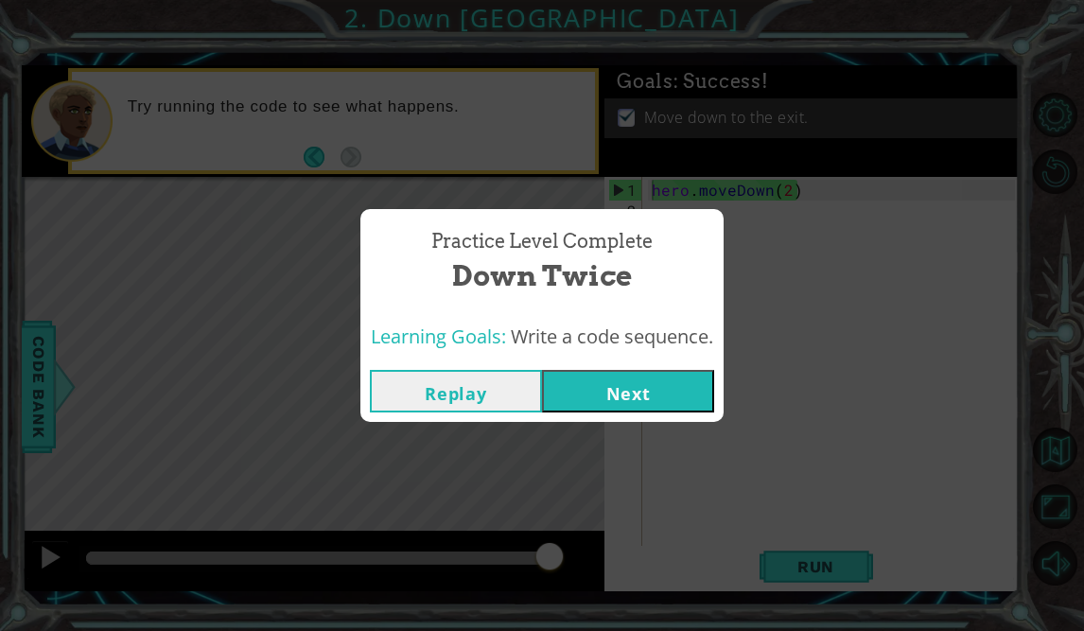
click at [679, 374] on button "Next" at bounding box center [628, 391] width 172 height 43
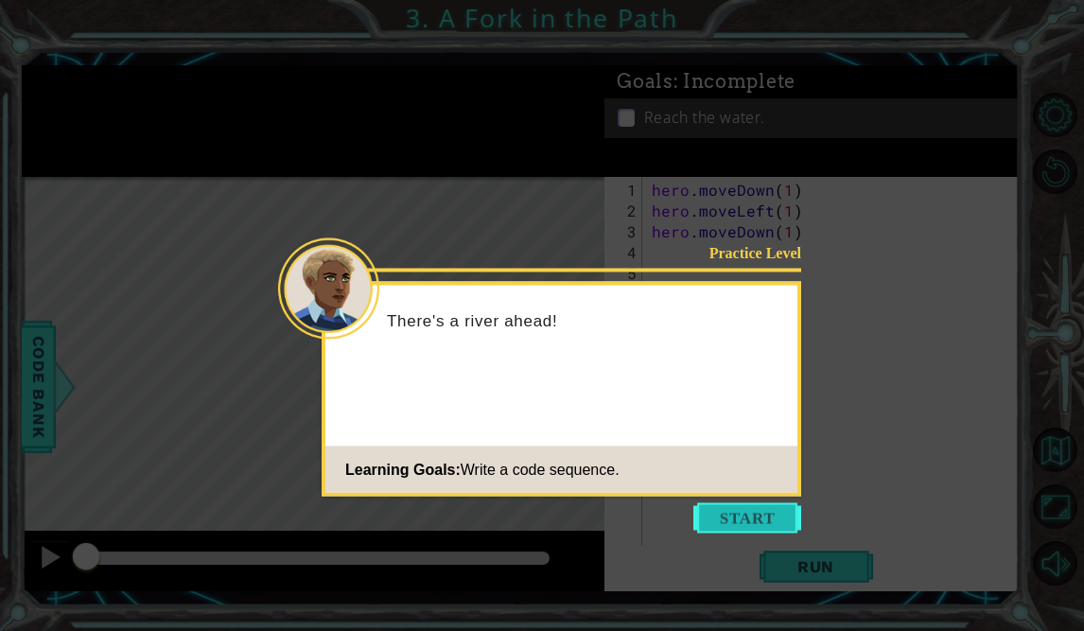
click at [726, 520] on button "Start" at bounding box center [747, 518] width 108 height 30
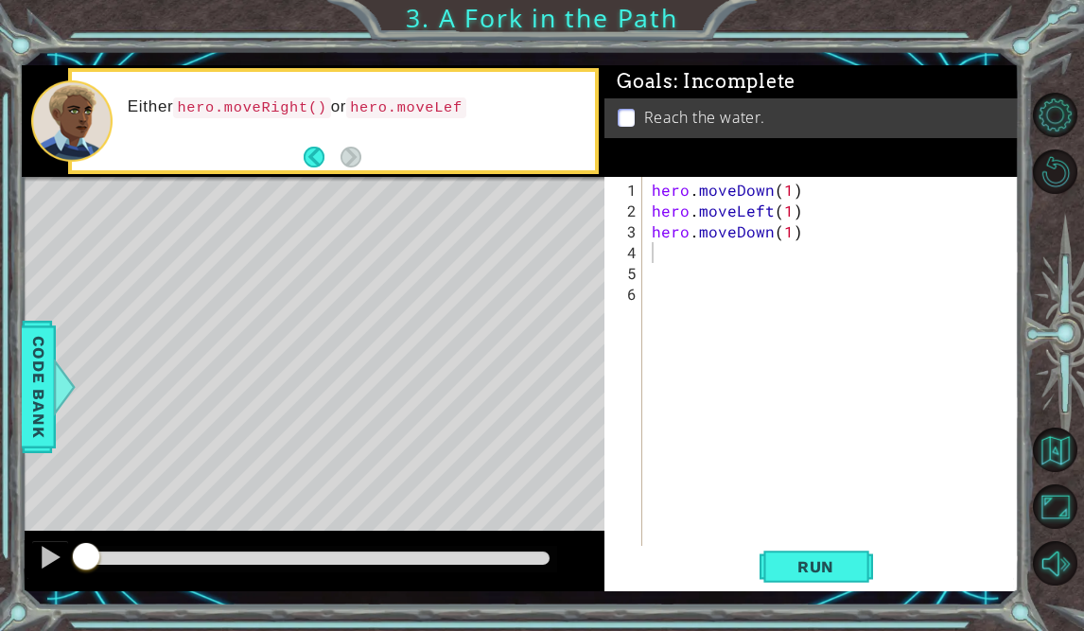
drag, startPoint x: 825, startPoint y: 246, endPoint x: 791, endPoint y: 243, distance: 33.2
click at [791, 243] on div "hero . moveDown ( 1 ) hero . moveLeft ( 1 ) hero . moveDown ( 1 )" at bounding box center [836, 388] width 376 height 416
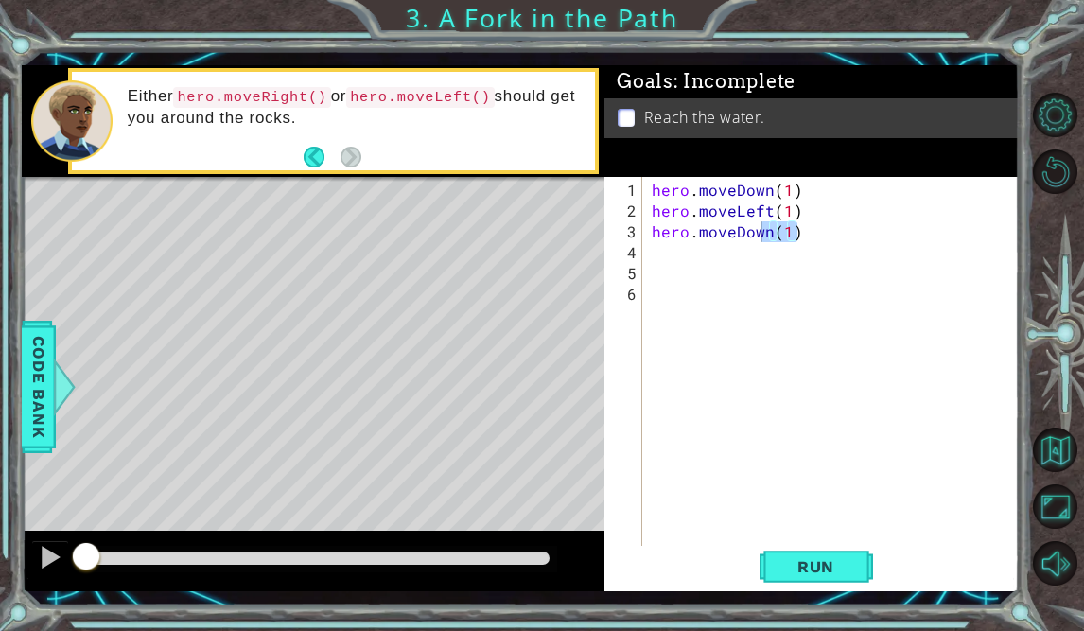
drag, startPoint x: 797, startPoint y: 234, endPoint x: 755, endPoint y: 224, distance: 42.9
click at [755, 224] on div "hero . moveDown ( 1 ) hero . moveLeft ( 1 ) hero . moveDown ( 1 )" at bounding box center [836, 388] width 376 height 416
type textarea "hero.moveDown(1)"
click at [820, 241] on div "hero . moveDown ( 1 ) hero . moveLeft ( 1 ) hero . moveDown ( 1 )" at bounding box center [836, 388] width 376 height 416
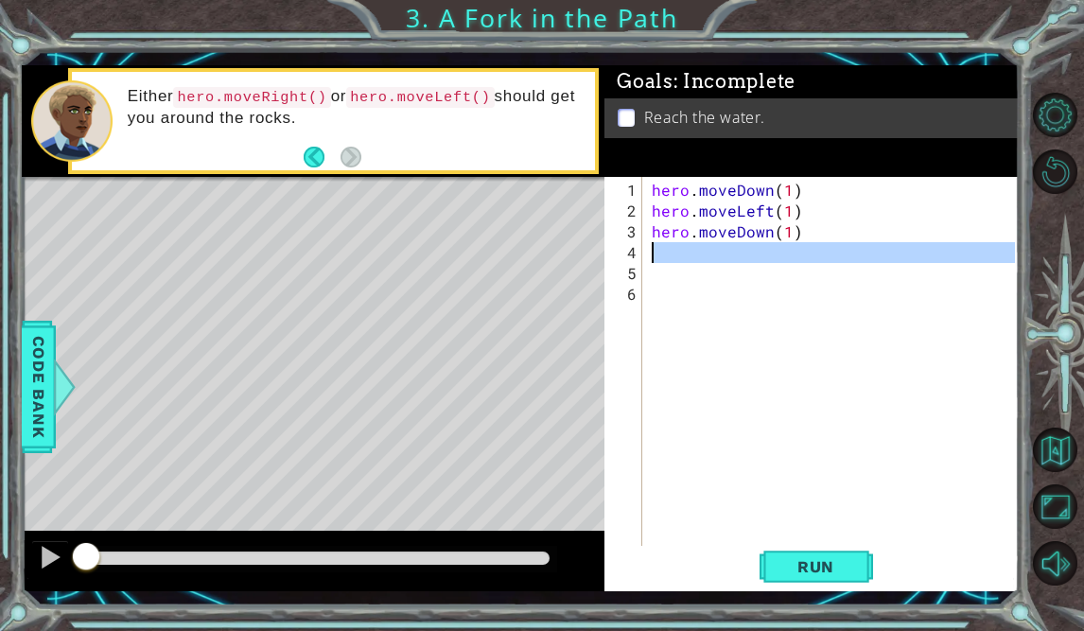
click at [820, 241] on div "hero . moveDown ( 1 ) hero . moveLeft ( 1 ) hero . moveDown ( 1 )" at bounding box center [836, 388] width 376 height 416
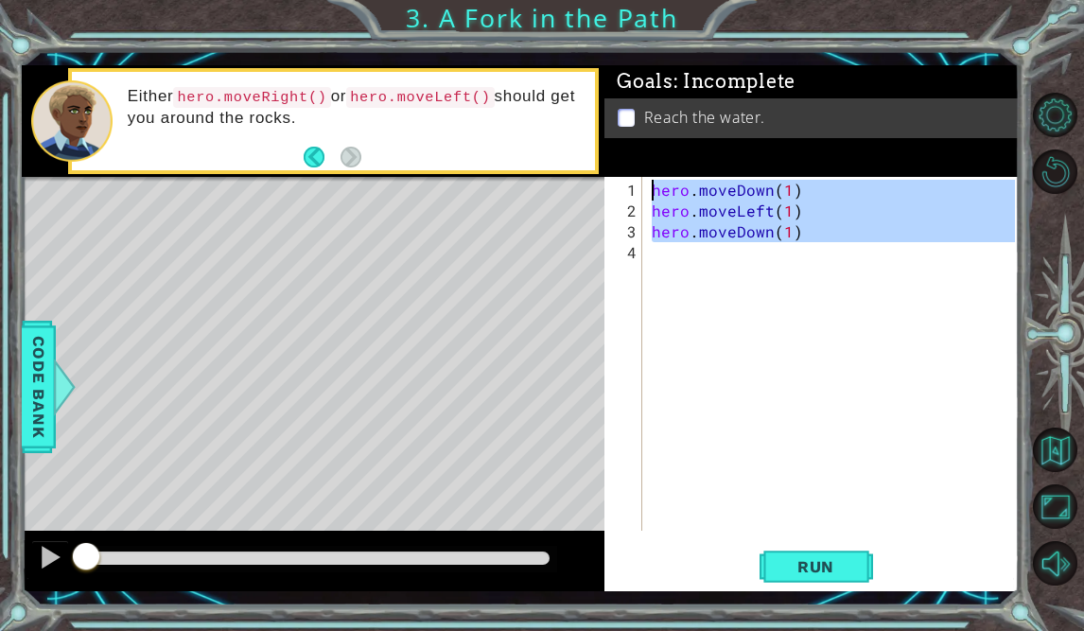
drag, startPoint x: 811, startPoint y: 251, endPoint x: 618, endPoint y: 195, distance: 200.8
click at [618, 195] on div "hero.moveDown(1) 1 2 3 4 hero . moveDown ( 1 ) hero . moveLeft ( 1 ) hero . mov…" at bounding box center [809, 354] width 410 height 354
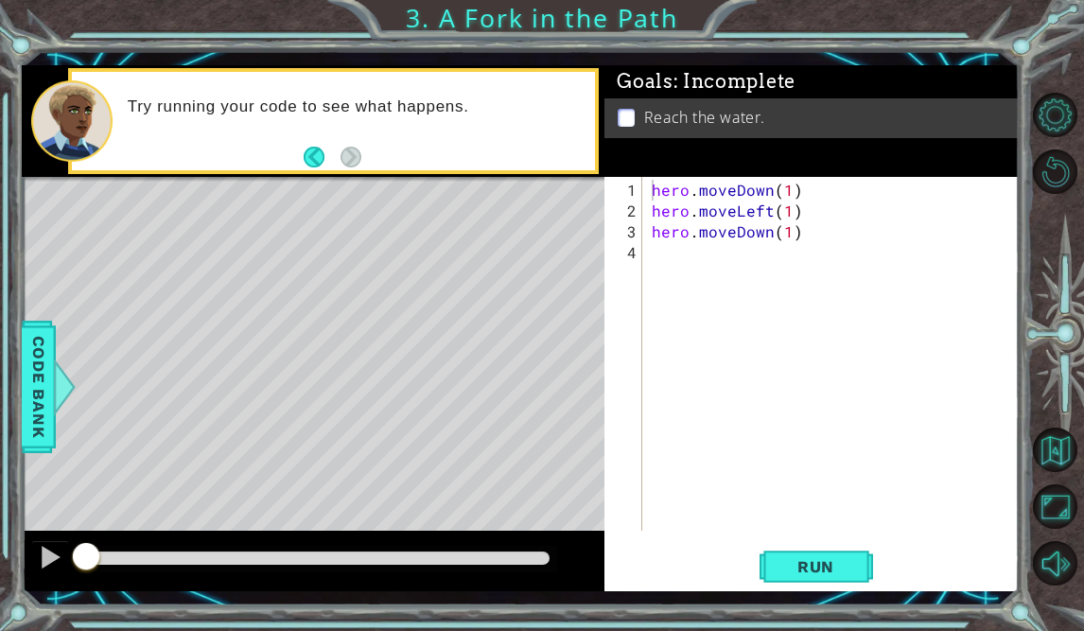
type textarea "hero.moveDown(1)"
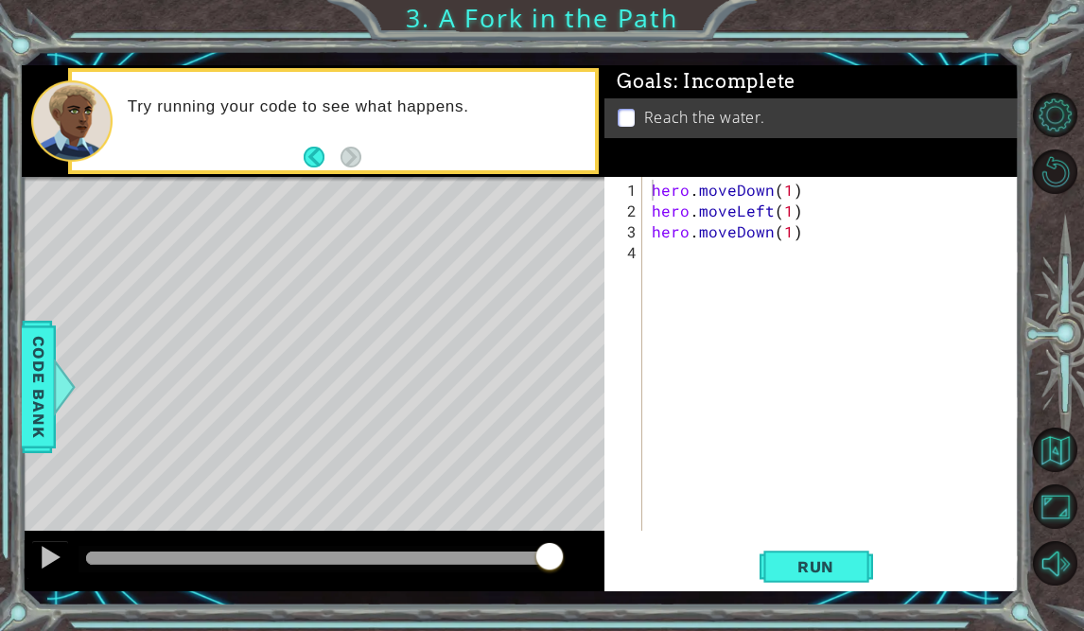
drag, startPoint x: 84, startPoint y: 551, endPoint x: 547, endPoint y: 549, distance: 463.3
click at [848, 573] on span "Run" at bounding box center [815, 566] width 75 height 19
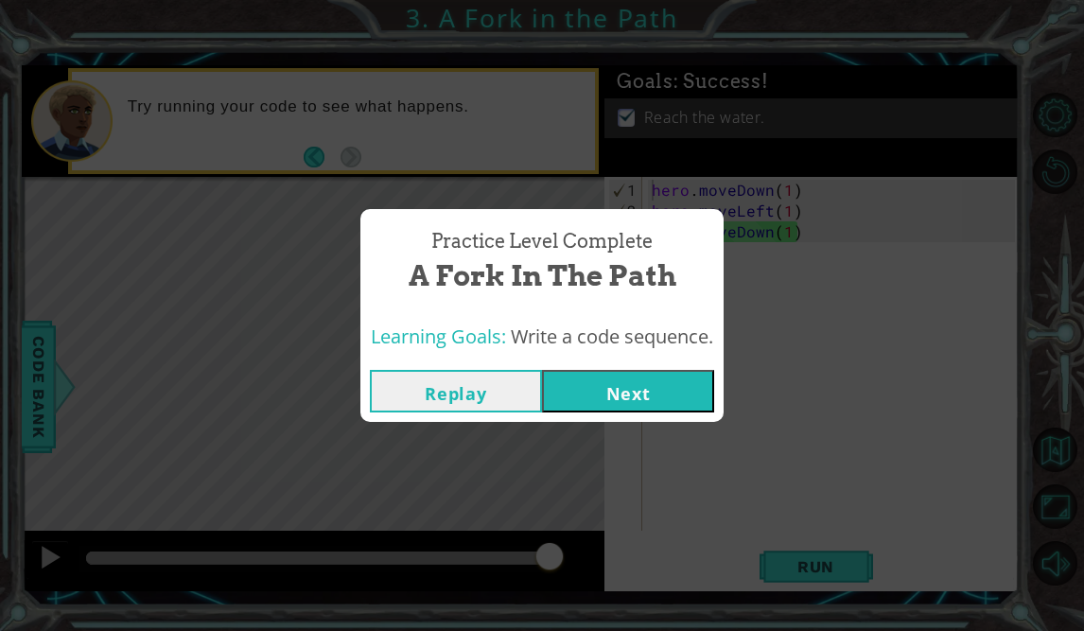
click at [692, 399] on button "Next" at bounding box center [628, 391] width 172 height 43
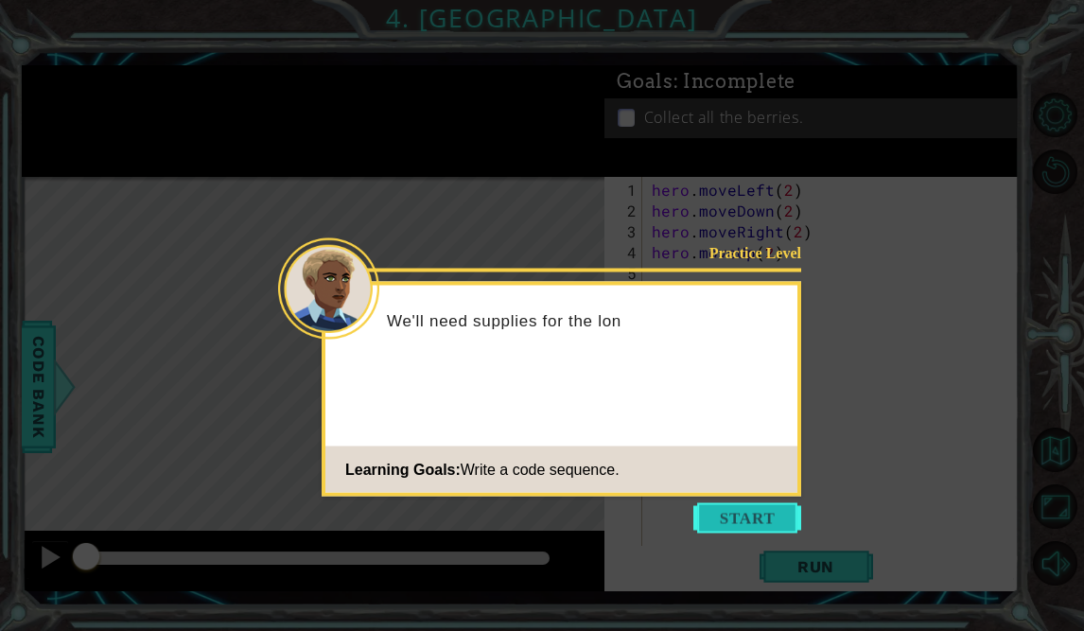
click at [741, 517] on button "Start" at bounding box center [747, 518] width 108 height 30
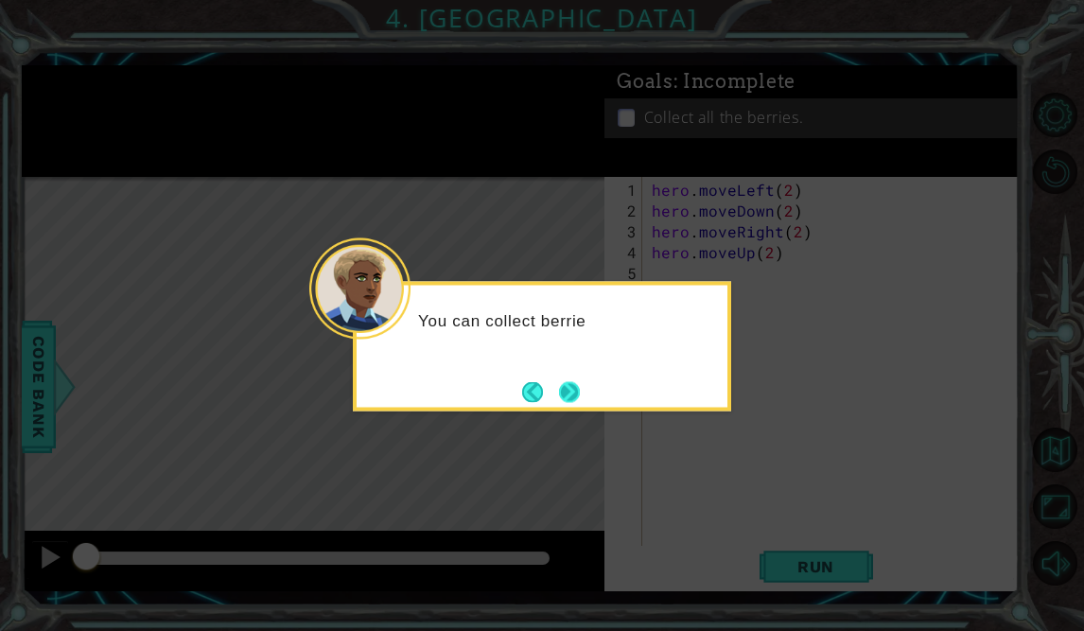
click at [579, 382] on button "Next" at bounding box center [569, 391] width 21 height 21
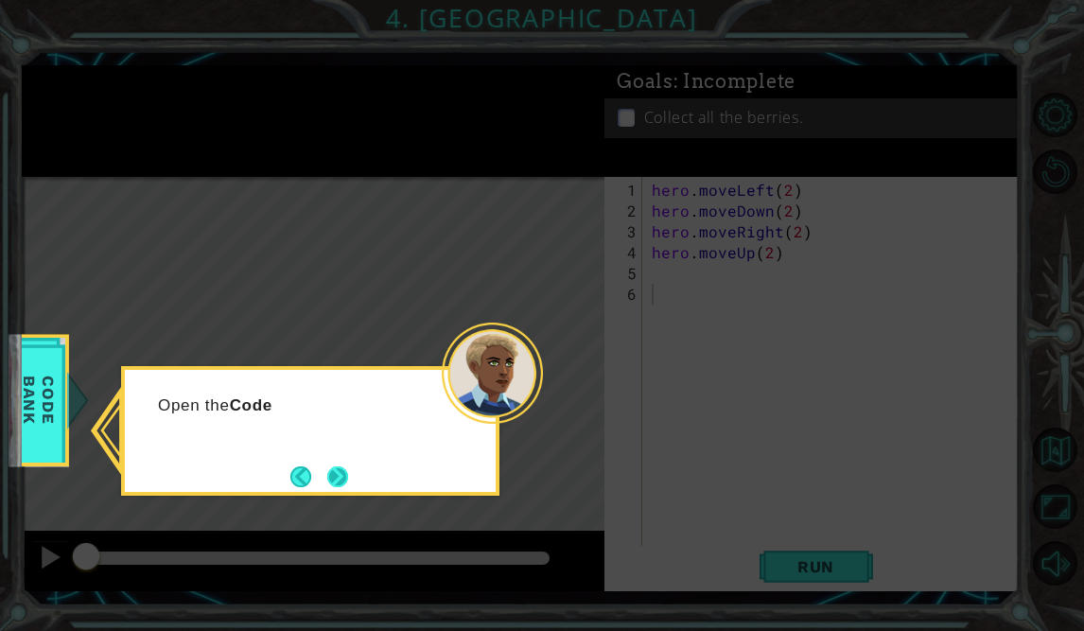
click at [344, 466] on button "Next" at bounding box center [337, 476] width 21 height 21
click at [344, 478] on button "Next" at bounding box center [338, 476] width 22 height 22
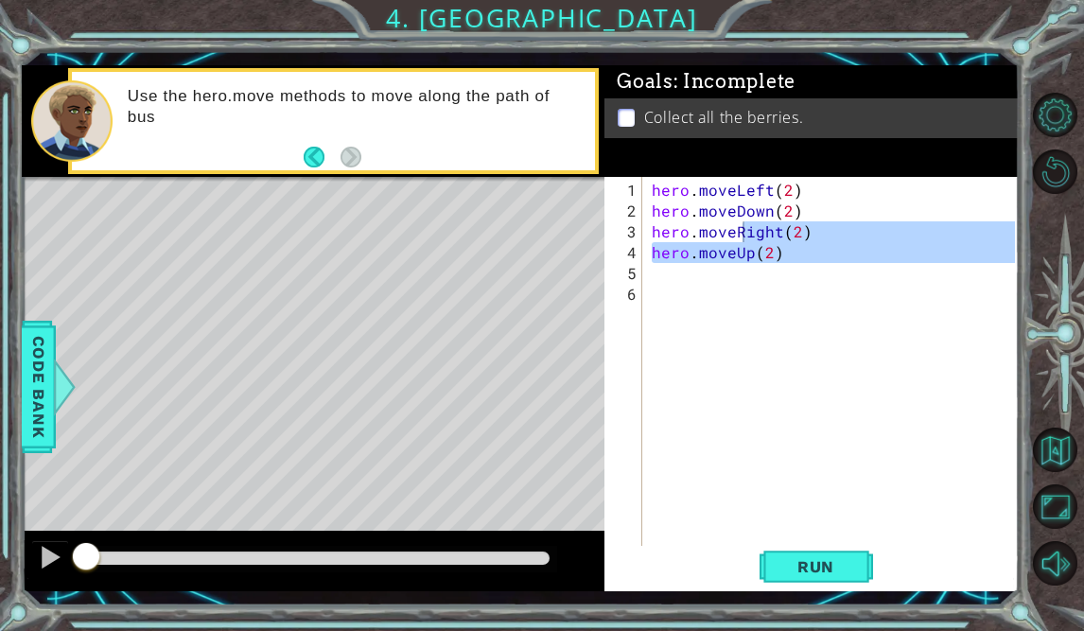
drag, startPoint x: 800, startPoint y: 263, endPoint x: 732, endPoint y: 202, distance: 91.1
click at [732, 202] on div "hero . moveLeft ( 2 ) hero . moveDown ( 2 ) hero . moveRight ( 2 ) hero . moveU…" at bounding box center [836, 388] width 376 height 416
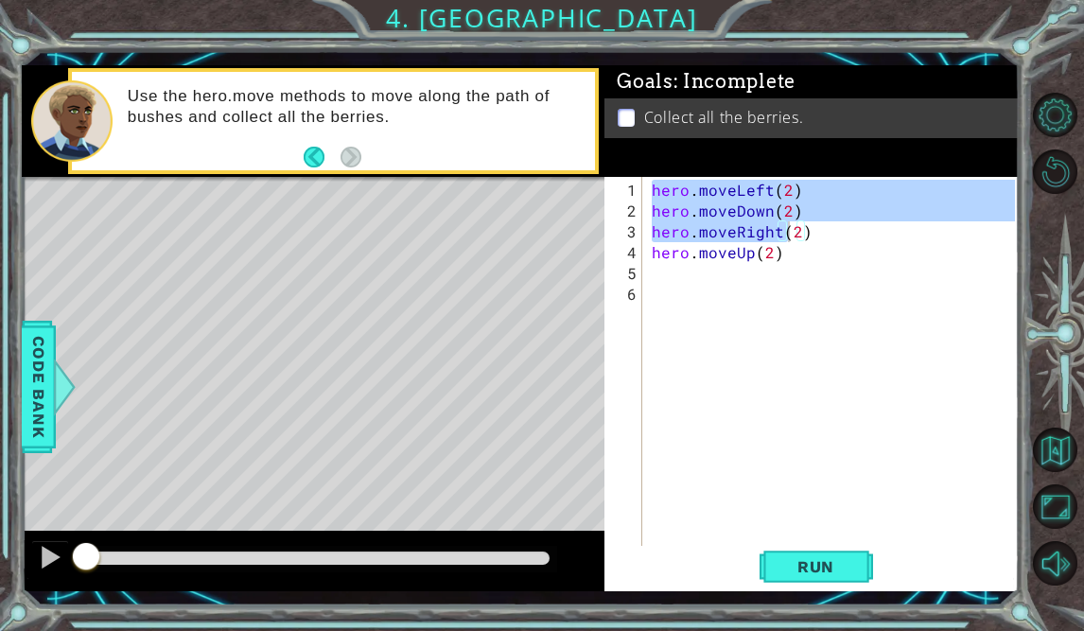
drag, startPoint x: 652, startPoint y: 185, endPoint x: 791, endPoint y: 234, distance: 147.1
click at [791, 234] on div "hero . moveLeft ( 2 ) hero . moveDown ( 2 ) hero . moveRight ( 2 ) hero . moveU…" at bounding box center [836, 388] width 376 height 416
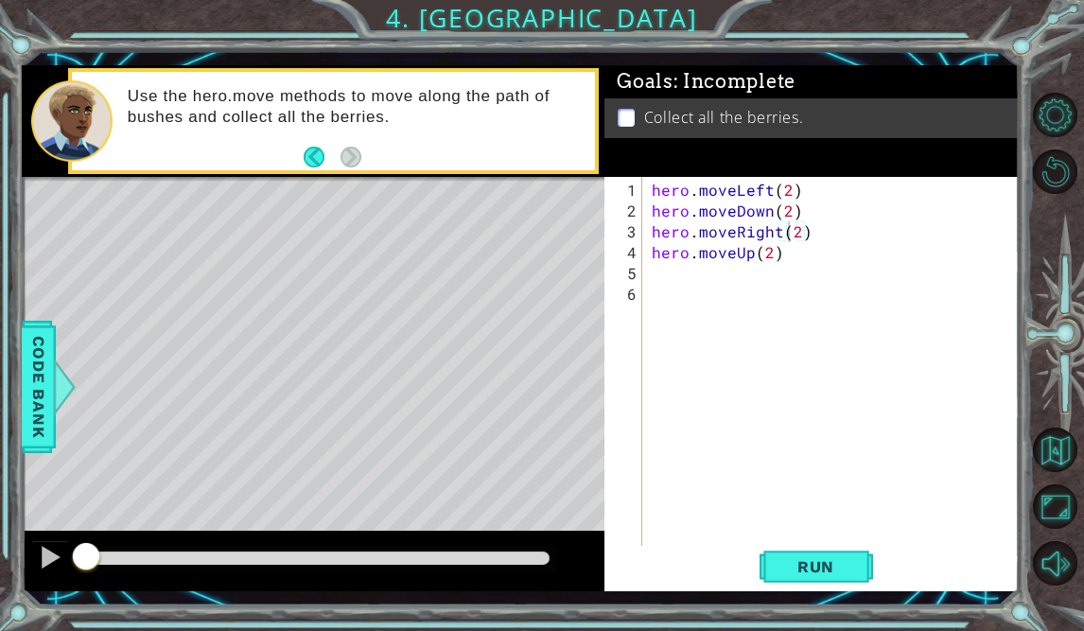
type textarea "hero.moveRight(2)"
click at [791, 262] on div "hero . moveLeft ( 2 ) hero . moveDown ( 2 ) hero . moveRight ( 2 ) hero . moveU…" at bounding box center [836, 388] width 376 height 416
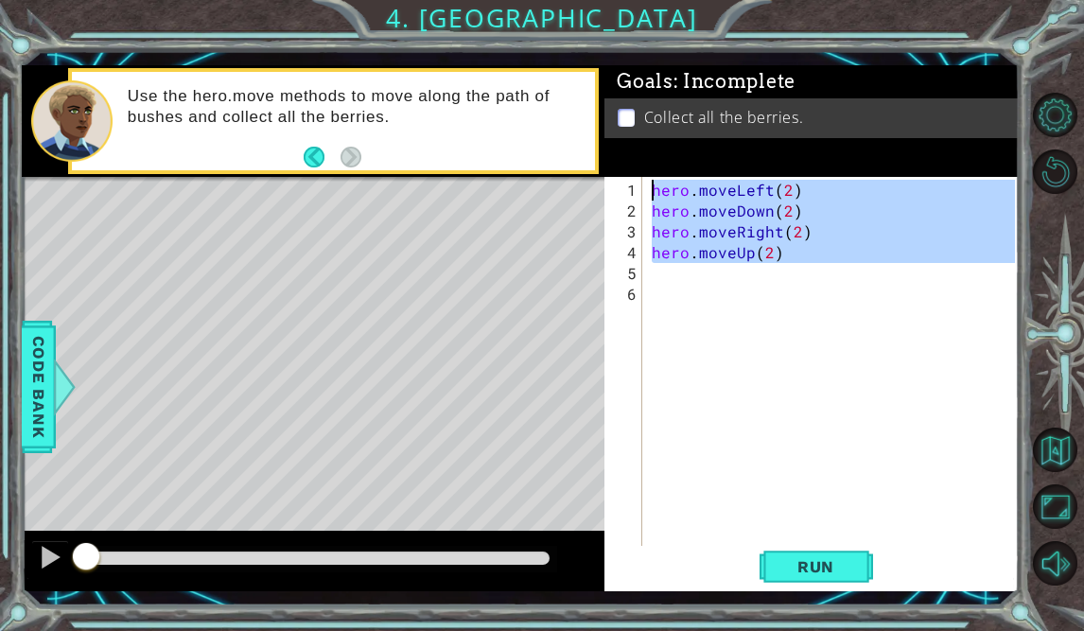
drag, startPoint x: 791, startPoint y: 262, endPoint x: 642, endPoint y: 189, distance: 166.2
click at [642, 189] on div "1 2 3 4 5 6 hero . moveLeft ( 2 ) hero . moveDown ( 2 ) hero . moveRight ( 2 ) …" at bounding box center [809, 364] width 410 height 374
click at [783, 564] on span "Run" at bounding box center [815, 566] width 75 height 19
type textarea "hero.moveLeft(2)"
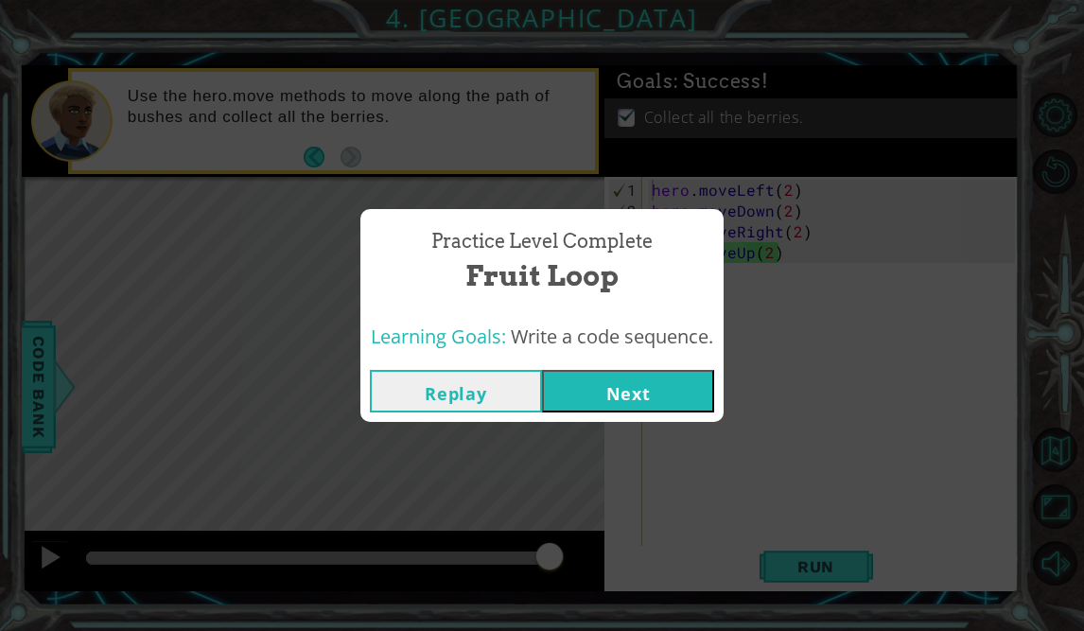
click at [691, 382] on button "Next" at bounding box center [628, 391] width 172 height 43
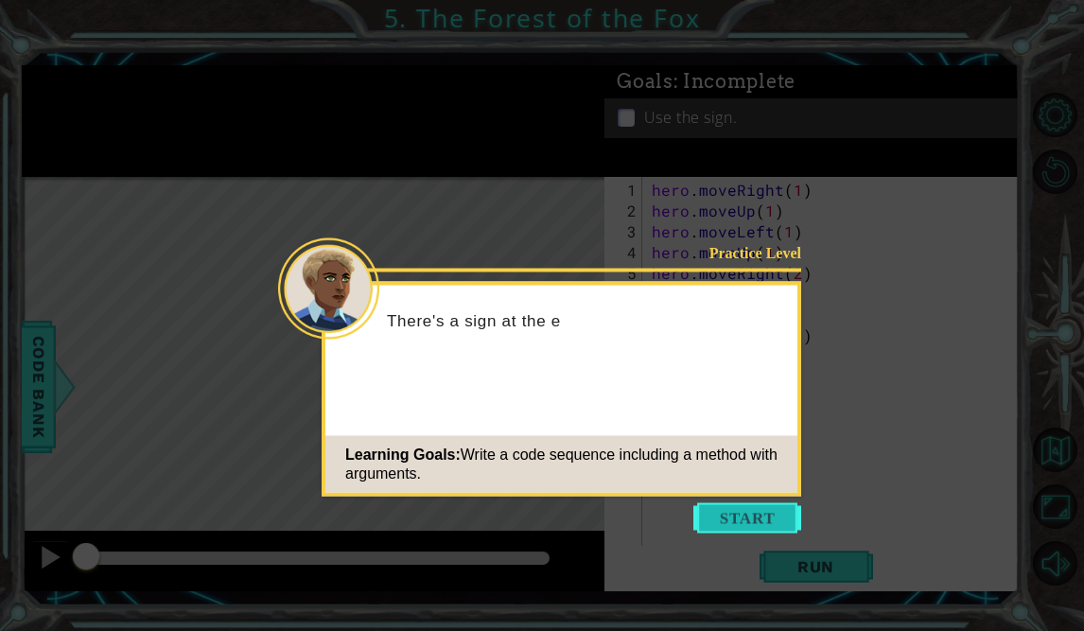
click at [731, 518] on button "Start" at bounding box center [747, 518] width 108 height 30
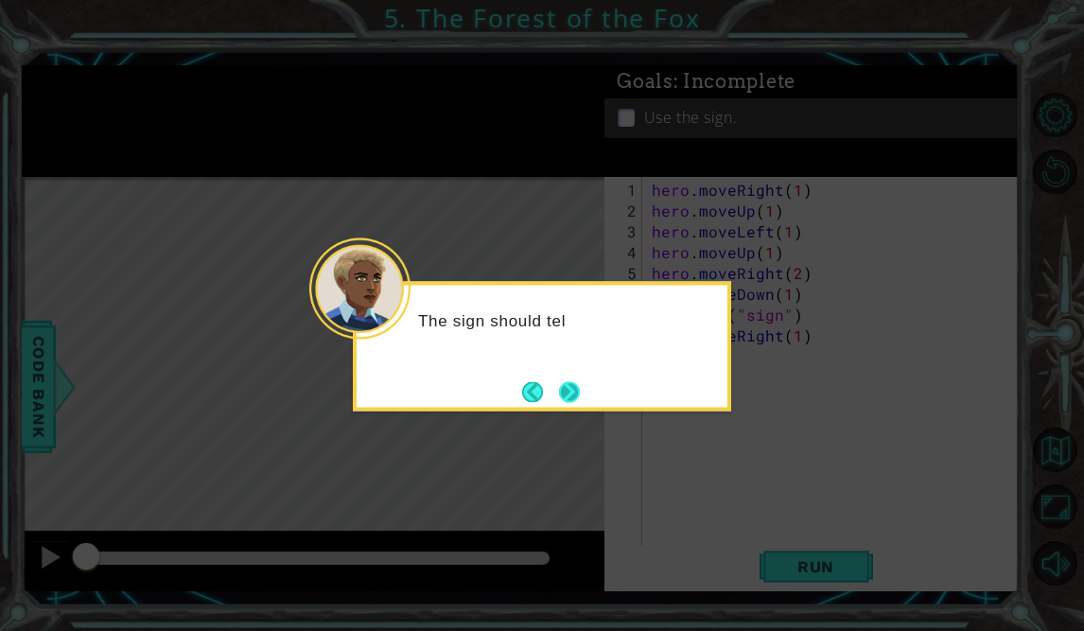
click at [580, 390] on button "Next" at bounding box center [569, 391] width 23 height 23
click at [580, 390] on button "Next" at bounding box center [569, 391] width 21 height 21
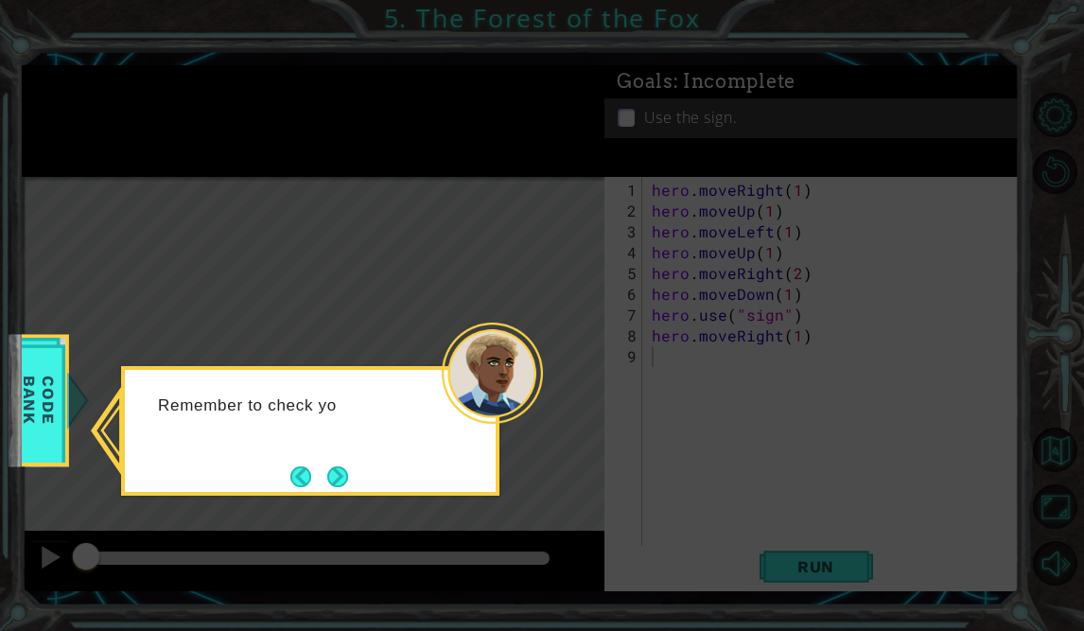
click at [346, 466] on button "Next" at bounding box center [337, 476] width 21 height 21
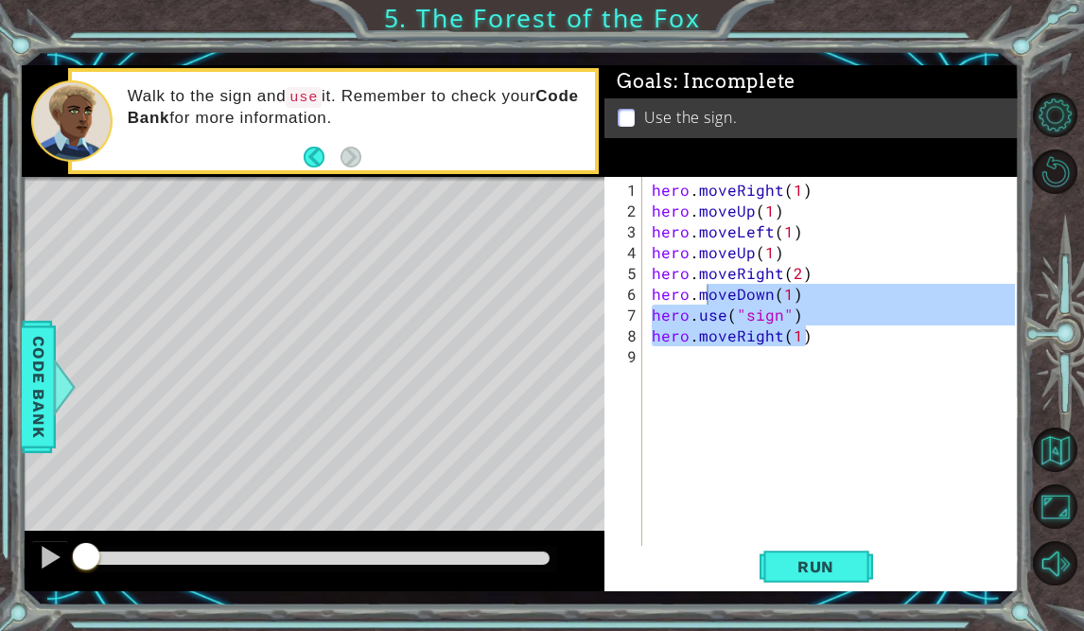
drag, startPoint x: 814, startPoint y: 333, endPoint x: 710, endPoint y: 293, distance: 111.3
click at [710, 293] on div "hero . moveRight ( 1 ) hero . moveUp ( 1 ) hero . moveLeft ( 1 ) hero . moveUp …" at bounding box center [836, 388] width 376 height 416
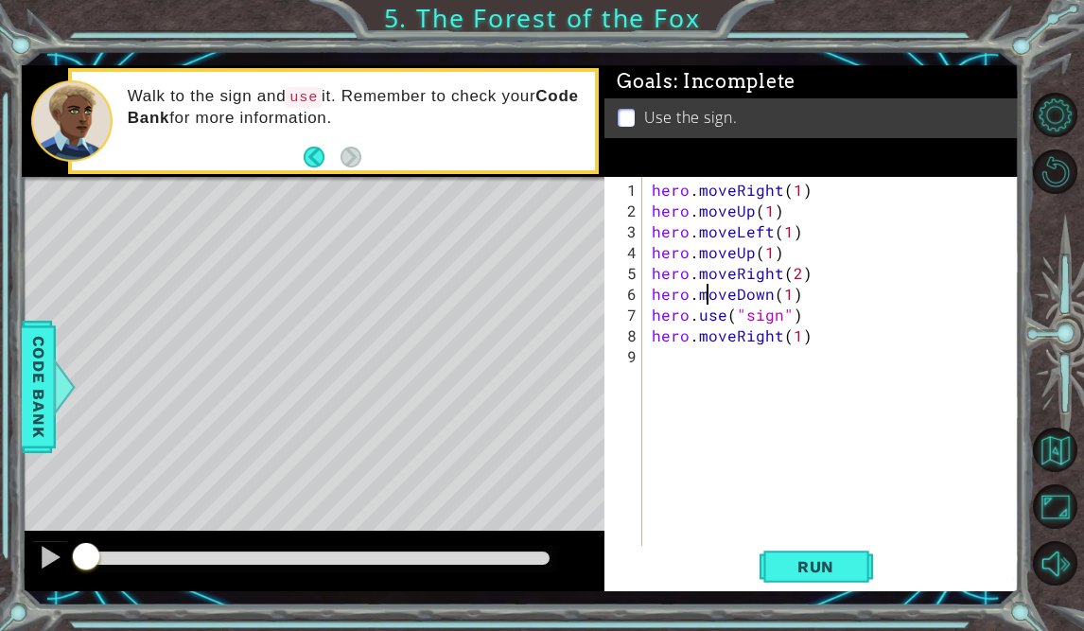
type textarea "hero.moveDown(1)"
drag, startPoint x: 651, startPoint y: 186, endPoint x: 790, endPoint y: 296, distance: 177.1
click at [790, 296] on div "hero . moveRight ( 1 ) hero . moveUp ( 1 ) hero . moveLeft ( 1 ) hero . moveUp …" at bounding box center [836, 388] width 376 height 416
click at [821, 355] on div "hero . moveRight ( 1 ) hero . moveUp ( 1 ) hero . moveLeft ( 1 ) hero . moveUp …" at bounding box center [836, 388] width 376 height 416
click at [813, 353] on div "hero . moveRight ( 1 ) hero . moveUp ( 1 ) hero . moveLeft ( 1 ) hero . moveUp …" at bounding box center [836, 388] width 376 height 416
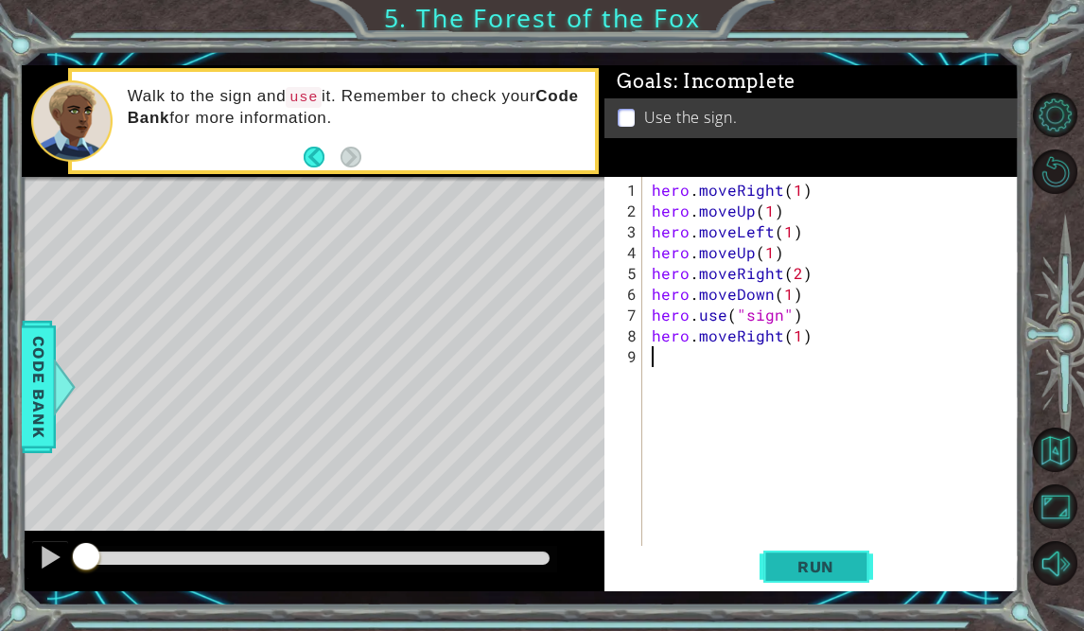
click at [837, 566] on span "Run" at bounding box center [815, 566] width 75 height 19
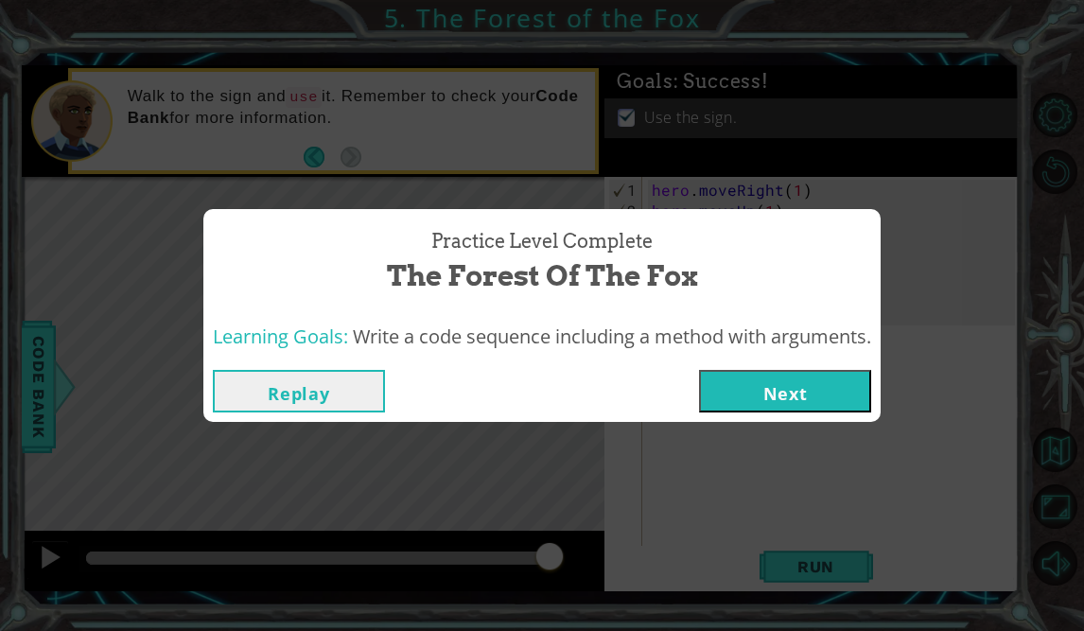
click at [341, 384] on button "Replay" at bounding box center [299, 391] width 172 height 43
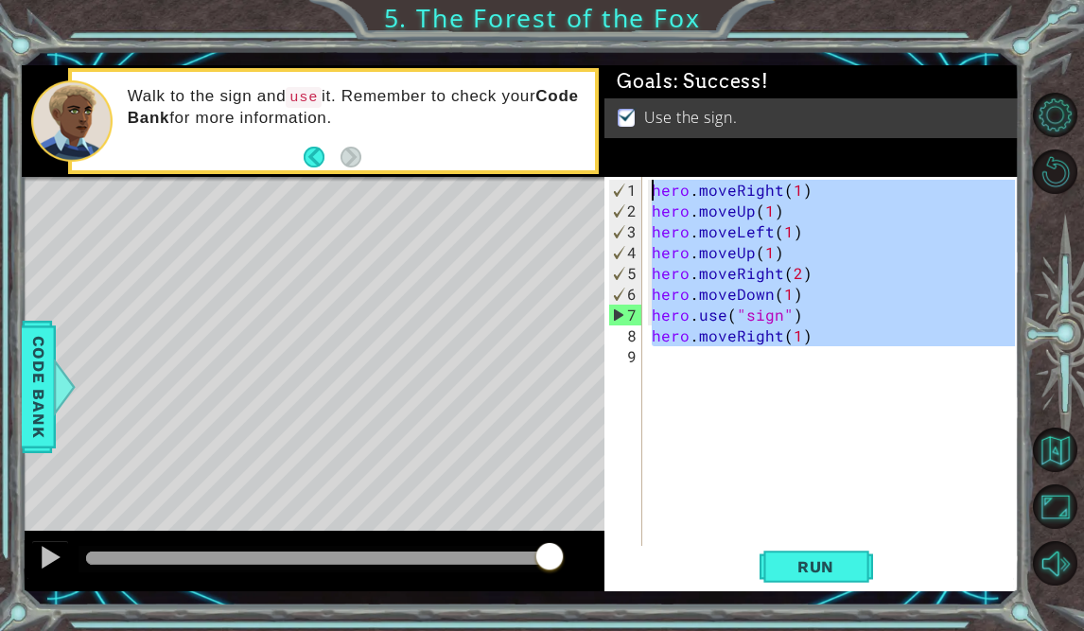
drag, startPoint x: 776, startPoint y: 395, endPoint x: 645, endPoint y: 179, distance: 253.3
click at [645, 179] on div "1 2 3 4 5 6 7 8 9 hero . moveRight ( 1 ) hero . moveUp ( 1 ) hero . moveLeft ( …" at bounding box center [809, 364] width 410 height 374
type textarea "hero.moveRight(1) hero.moveUp(1)"
